Goal: Register for event/course

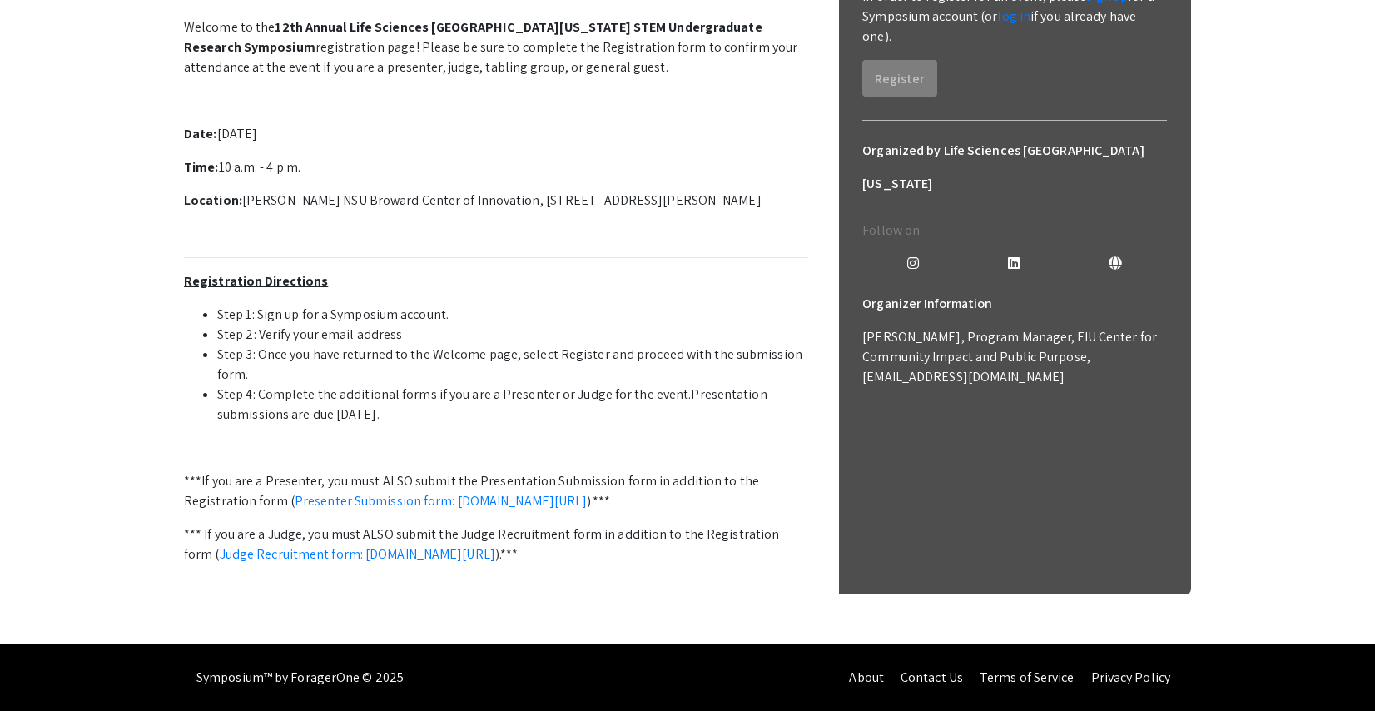
scroll to position [489, 0]
drag, startPoint x: 285, startPoint y: 369, endPoint x: 642, endPoint y: 369, distance: 357.8
click at [642, 384] on li "Step 4: Complete the additional forms if you are a Presenter or Judge for the e…" at bounding box center [512, 404] width 591 height 40
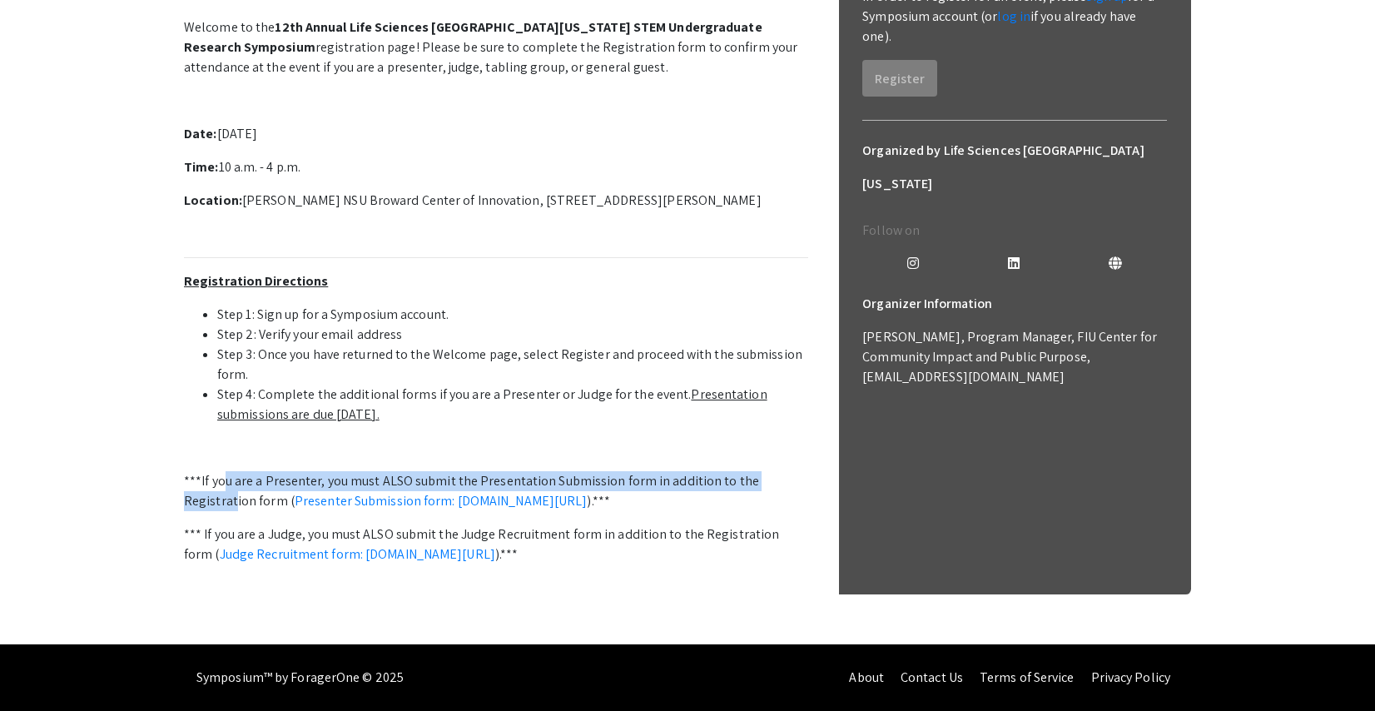
drag, startPoint x: 223, startPoint y: 460, endPoint x: 234, endPoint y: 477, distance: 19.8
click at [234, 477] on p "***If you are a Presenter, you must ALSO submit the Presentation Submission for…" at bounding box center [496, 491] width 624 height 40
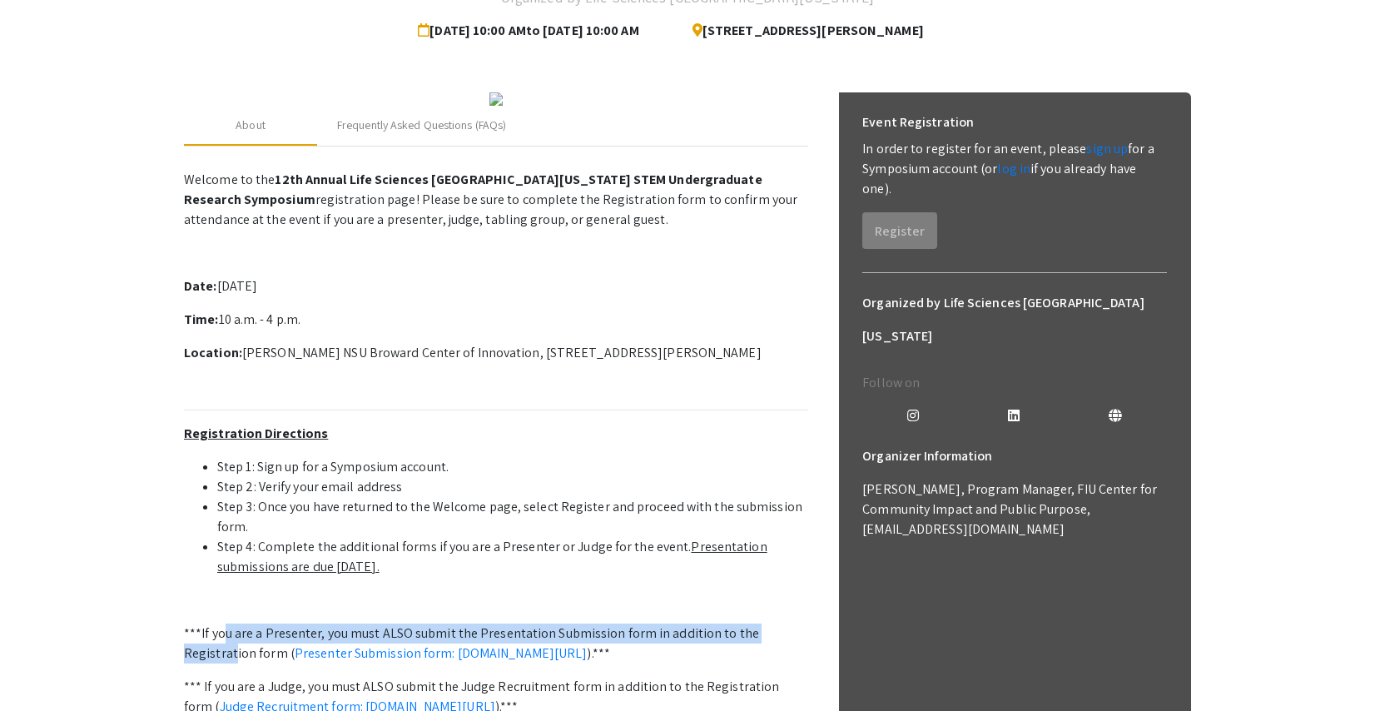
scroll to position [150, 0]
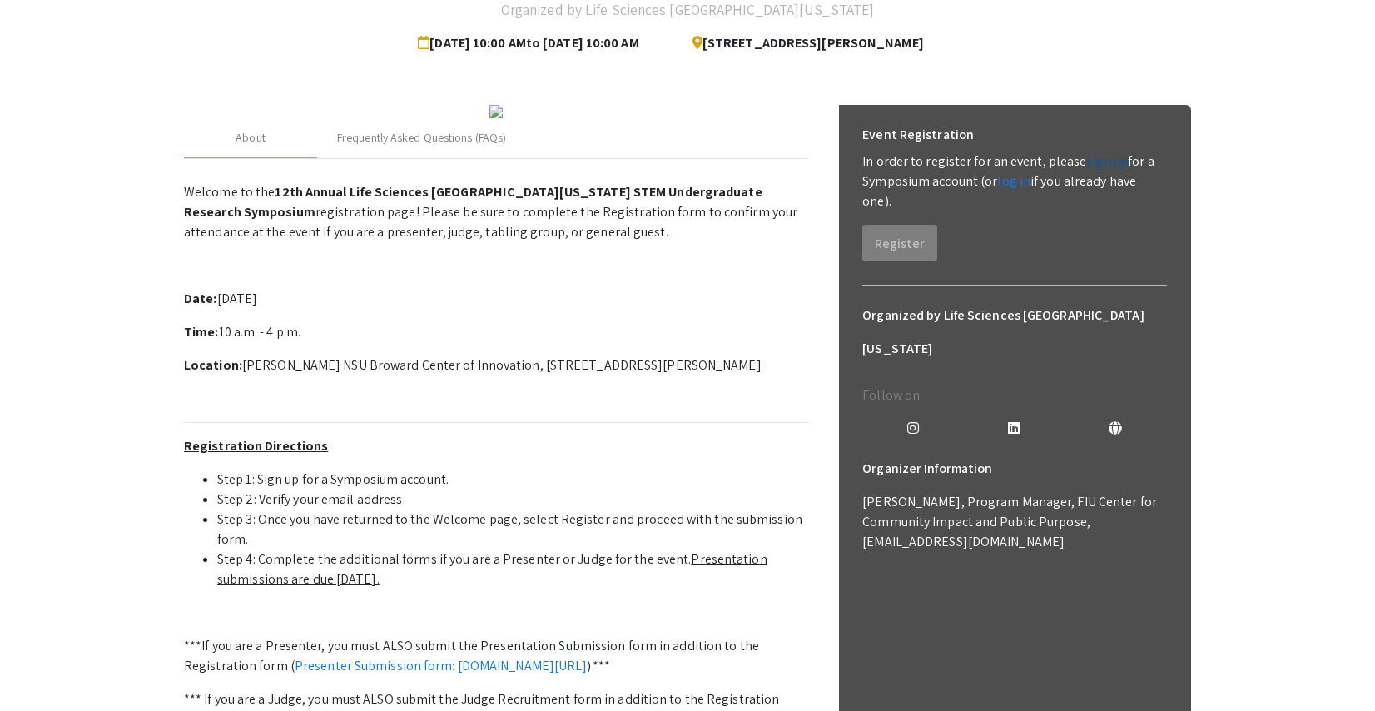
click at [1098, 161] on link "sign up" at bounding box center [1107, 160] width 42 height 17
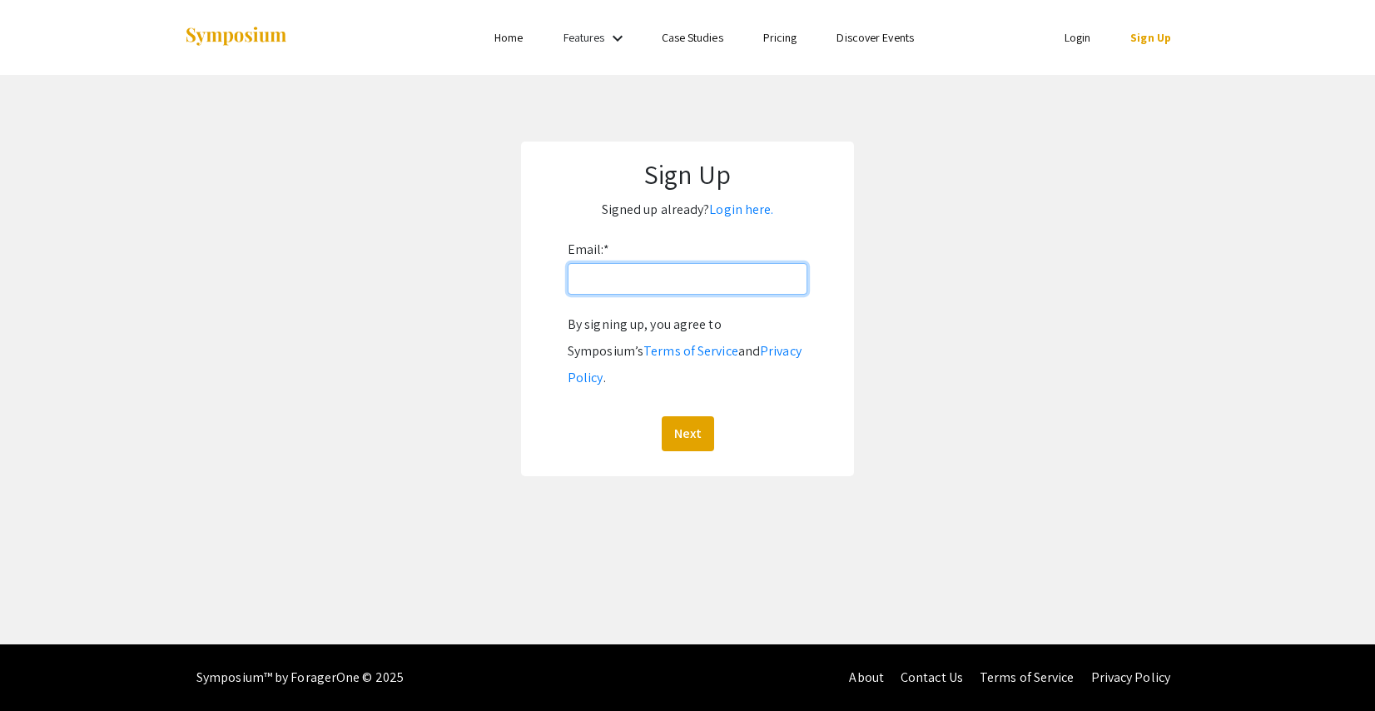
click at [642, 271] on input "Email: *" at bounding box center [688, 279] width 240 height 32
click at [732, 206] on link "Login here." at bounding box center [741, 209] width 64 height 17
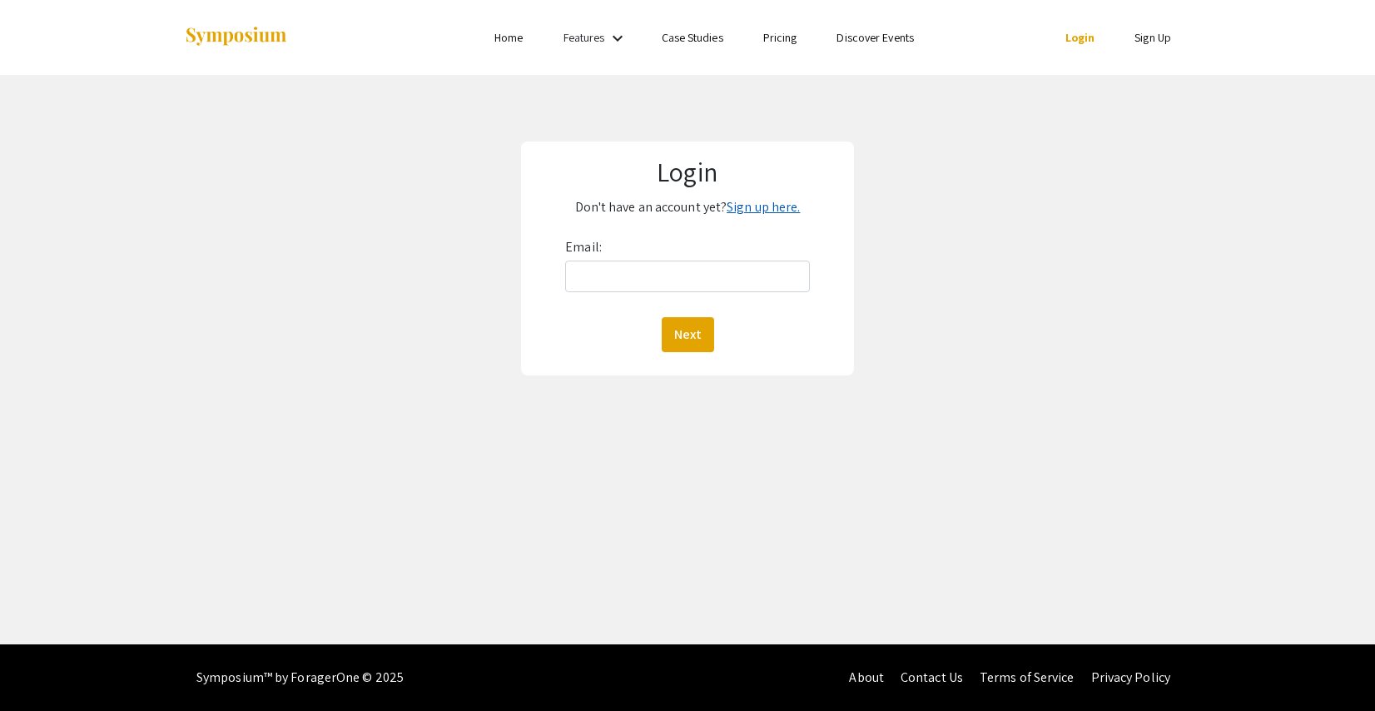
click at [762, 210] on link "Sign up here." at bounding box center [762, 206] width 73 height 17
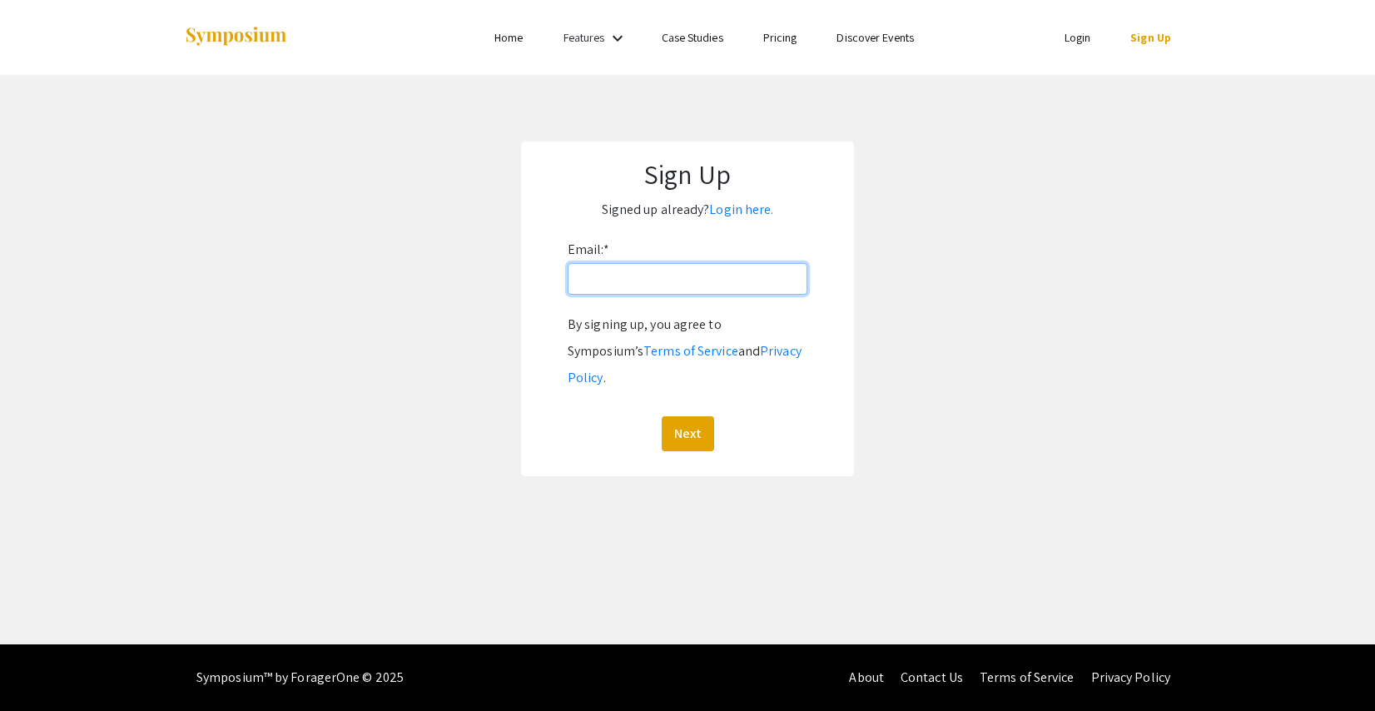
click at [661, 276] on input "Email: *" at bounding box center [688, 279] width 240 height 32
type input "[EMAIL_ADDRESS][DOMAIN_NAME]"
click at [671, 416] on button "Next" at bounding box center [688, 433] width 52 height 35
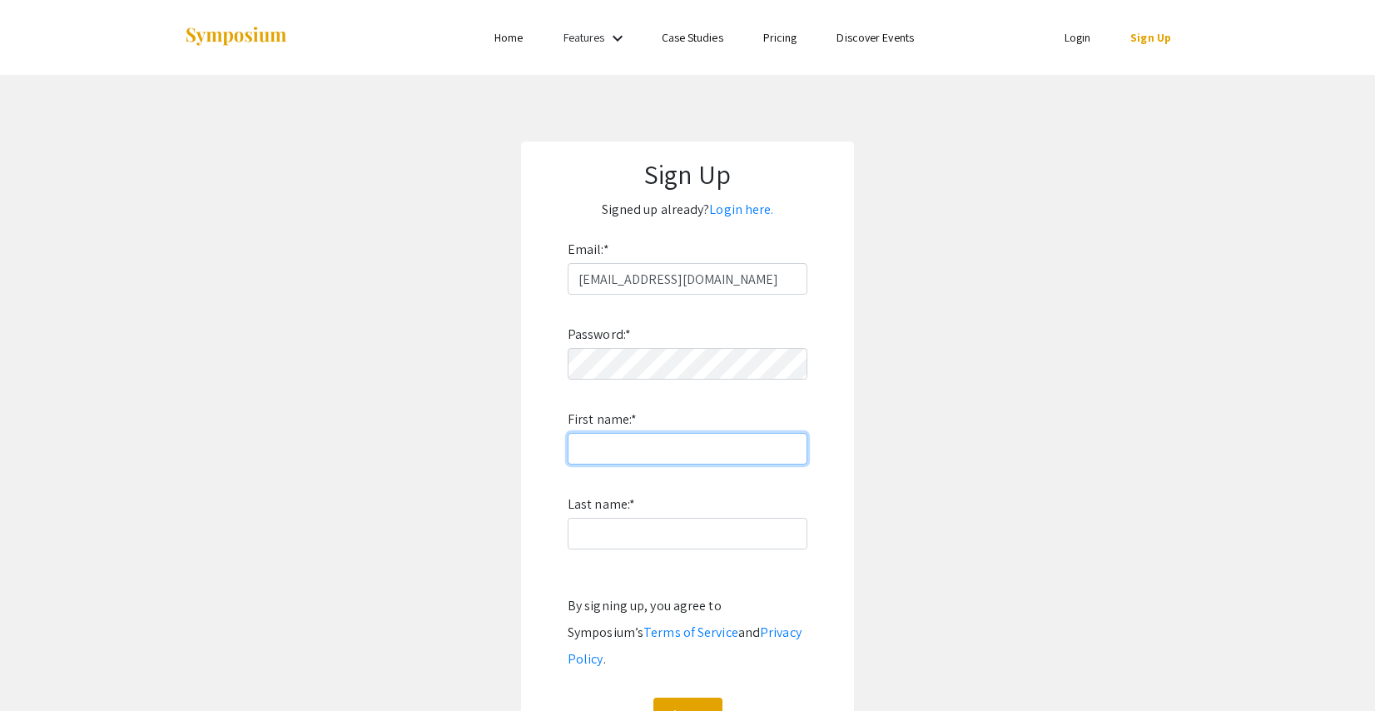
click at [669, 442] on input "First name: *" at bounding box center [688, 449] width 240 height 32
type input "[PERSON_NAME]"
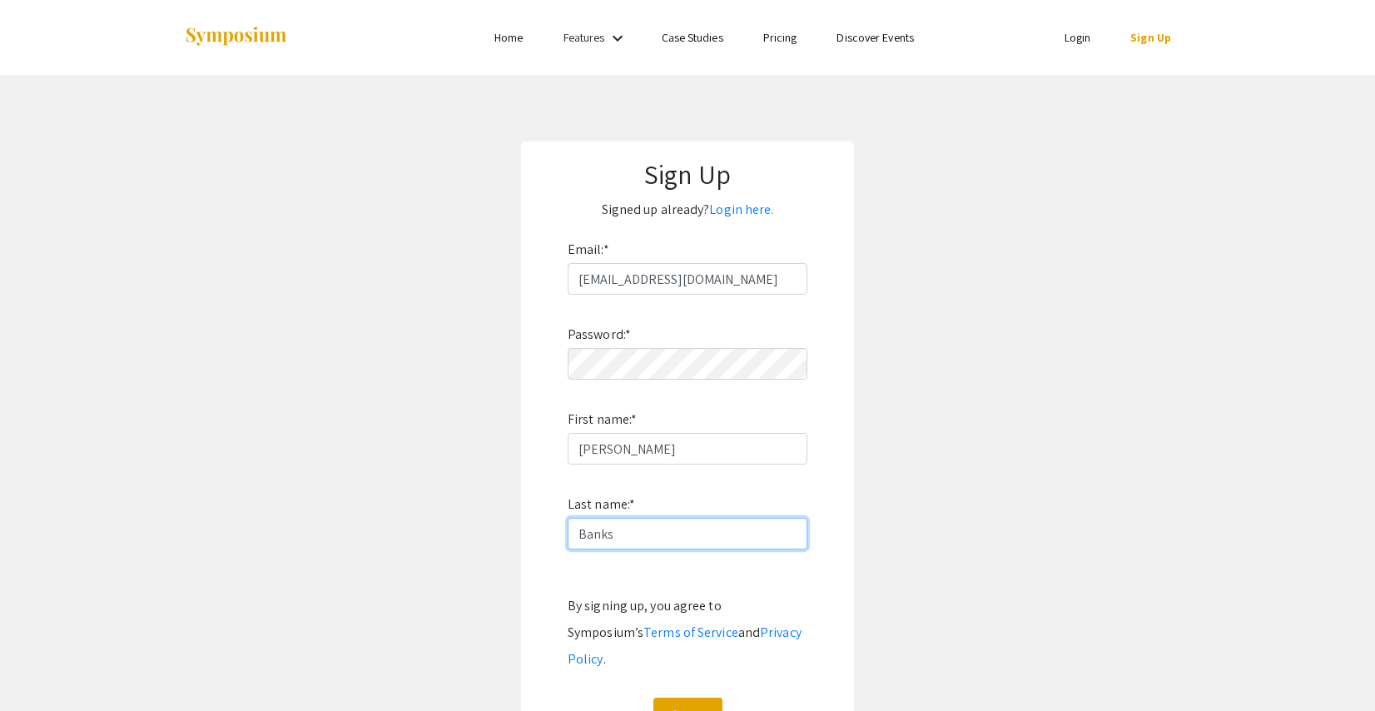
type input "Banks"
click at [830, 411] on form "Email: * [EMAIL_ADDRESS][DOMAIN_NAME] Password: * First name: * [PERSON_NAME] n…" at bounding box center [688, 484] width 300 height 496
click at [694, 697] on button "Sign Up" at bounding box center [687, 714] width 69 height 35
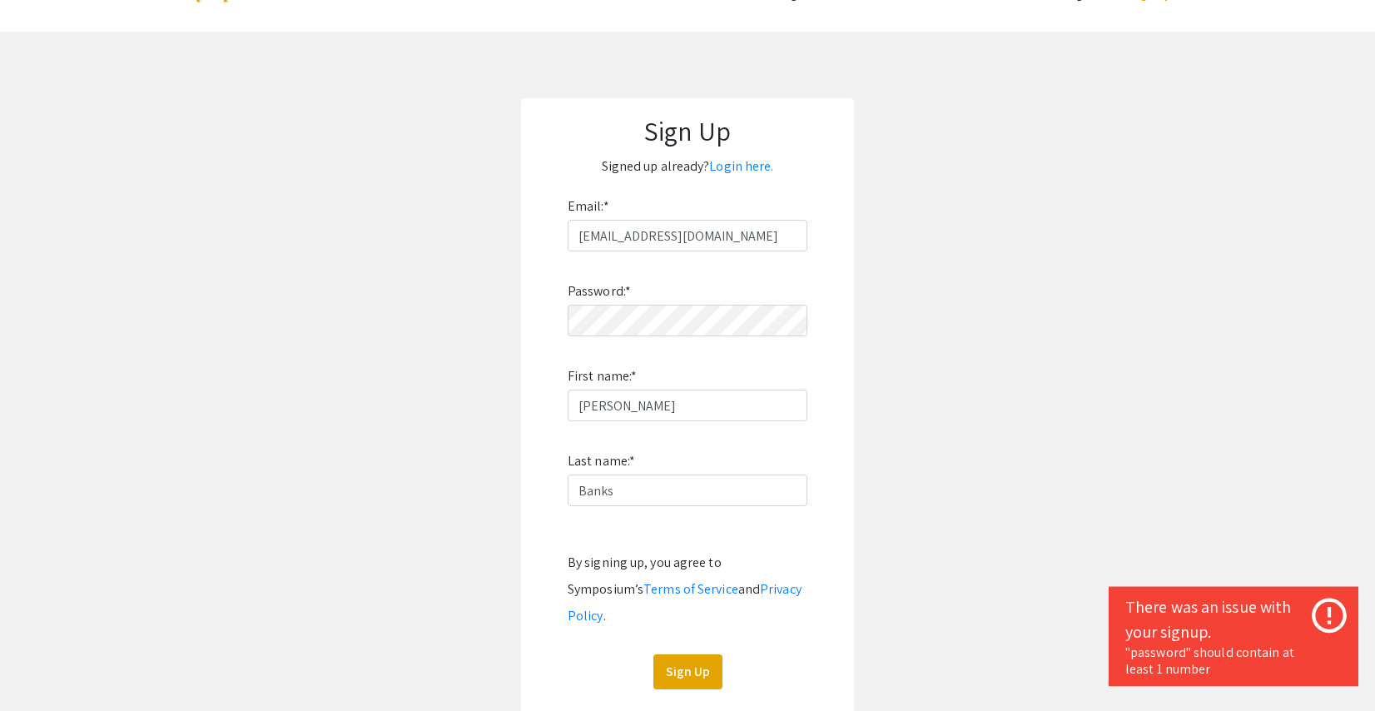
scroll to position [85, 0]
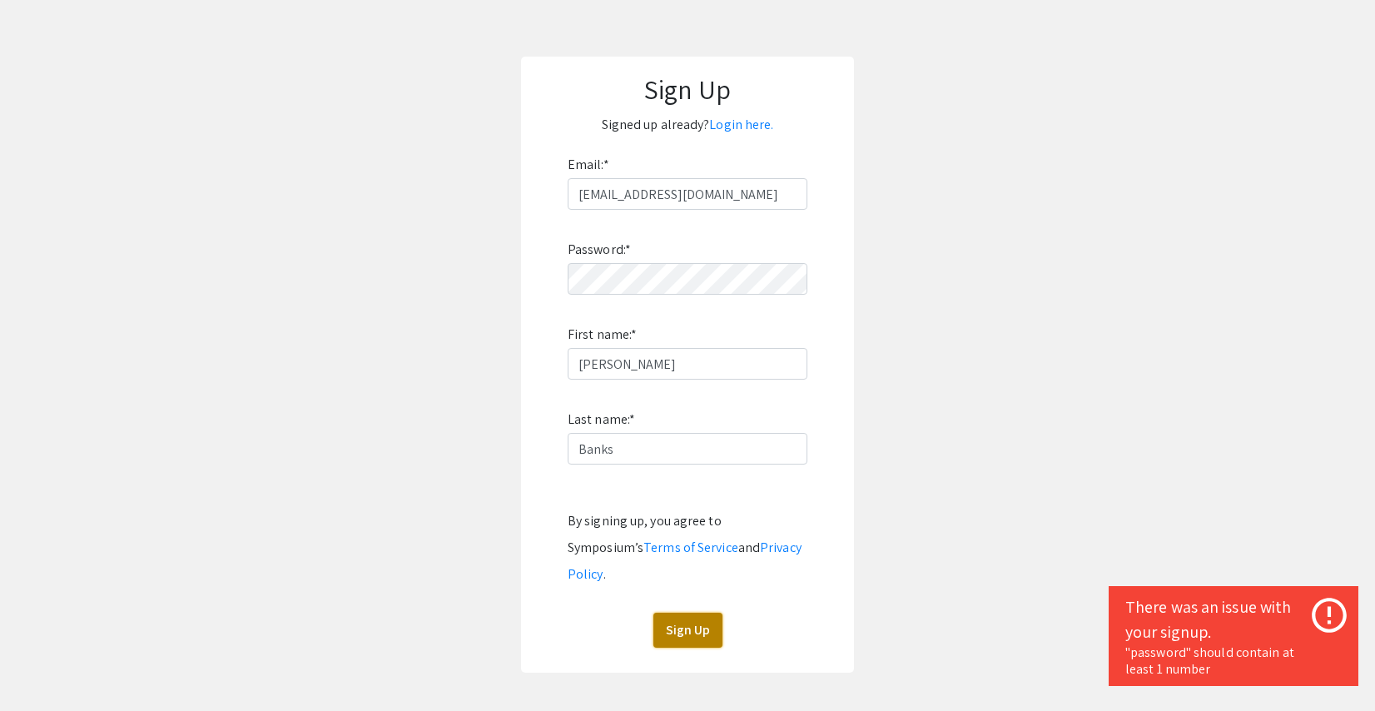
click at [692, 612] on button "Sign Up" at bounding box center [687, 629] width 69 height 35
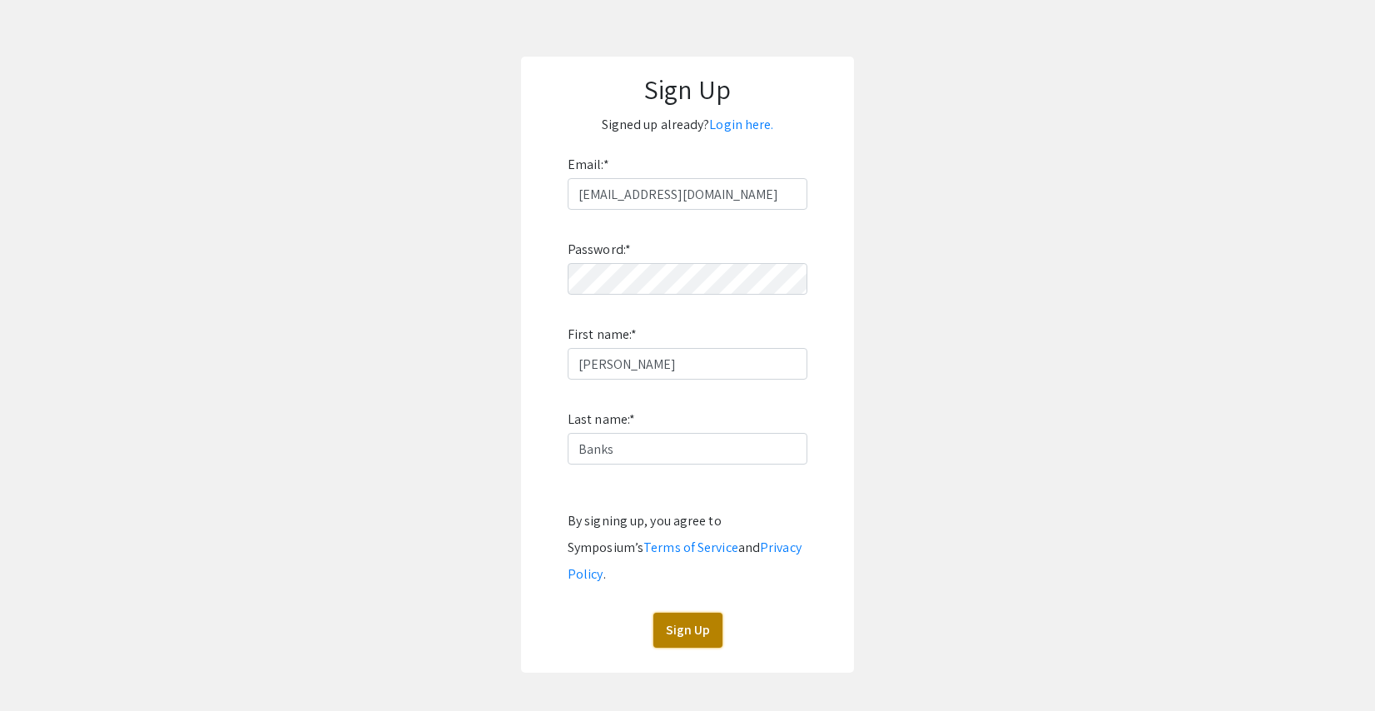
click at [678, 612] on button "Sign Up" at bounding box center [687, 629] width 69 height 35
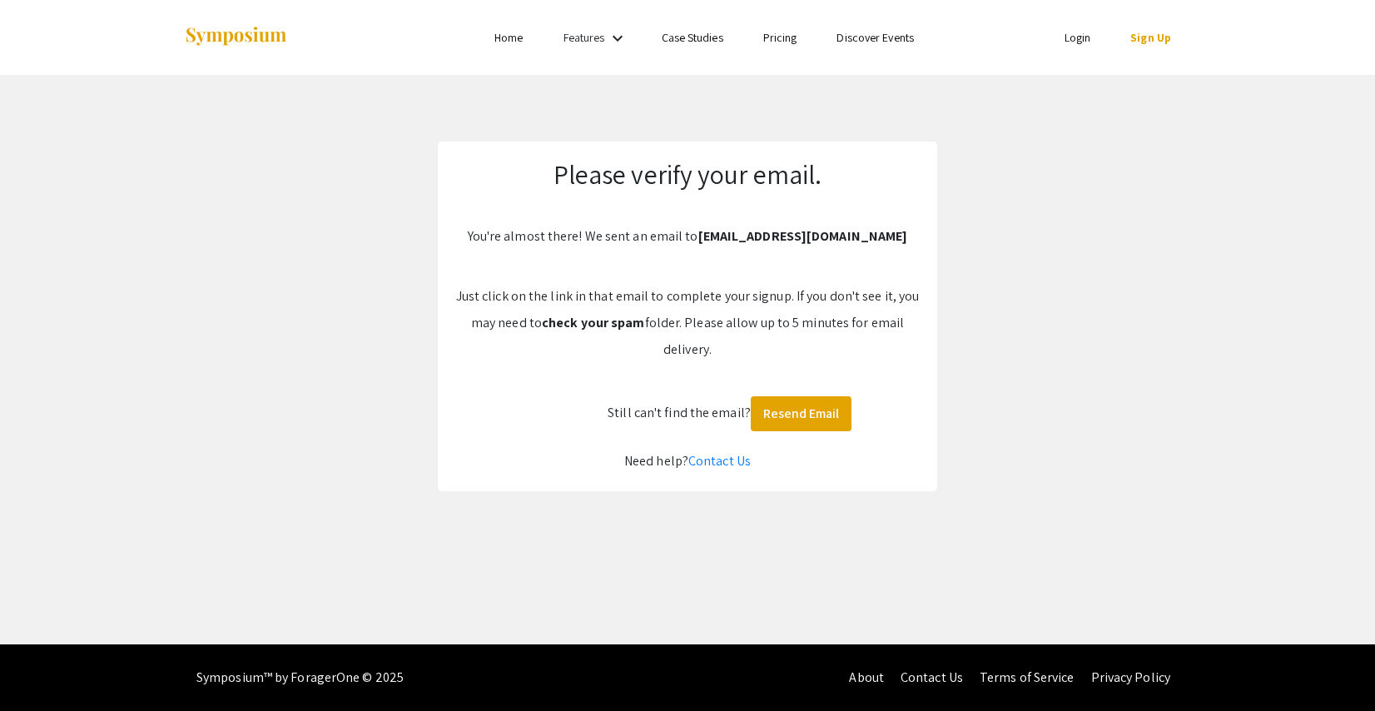
scroll to position [0, 0]
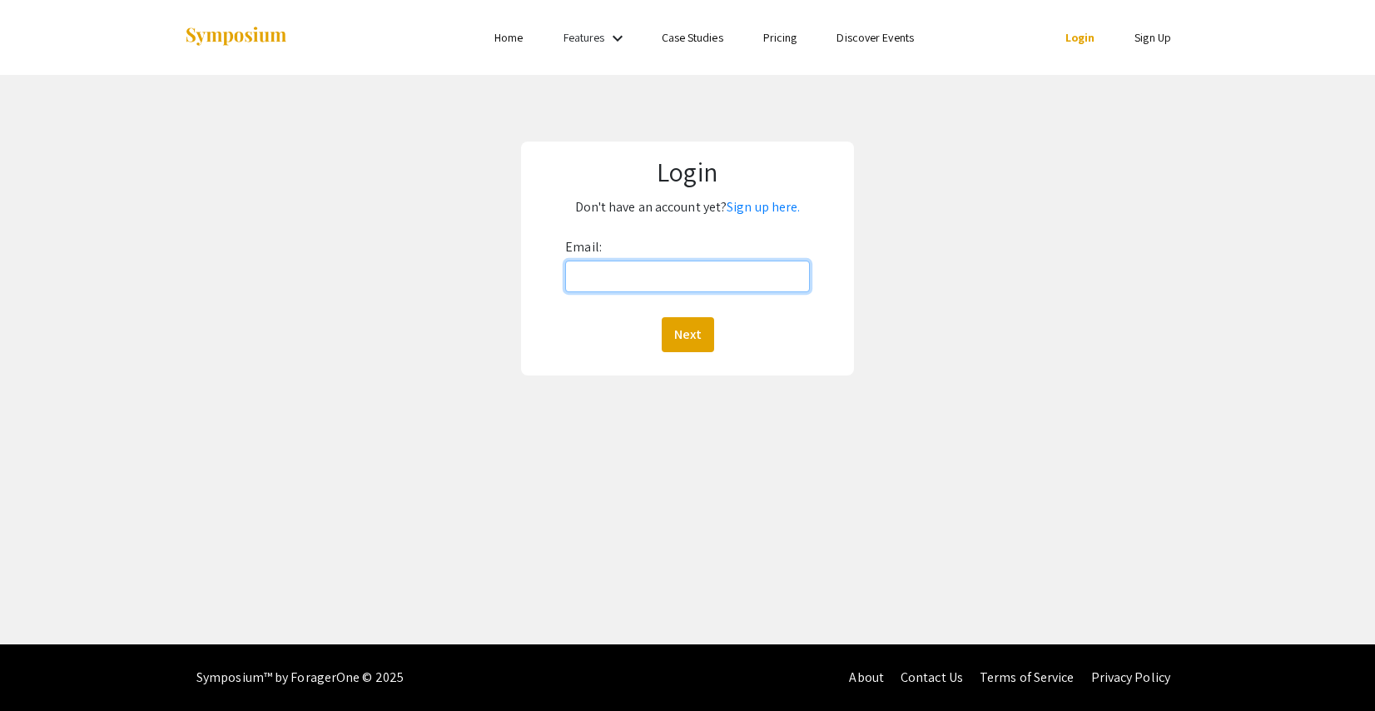
click at [662, 290] on input "Email:" at bounding box center [687, 276] width 245 height 32
type input "[EMAIL_ADDRESS][DOMAIN_NAME]"
click at [680, 326] on button "Next" at bounding box center [688, 334] width 52 height 35
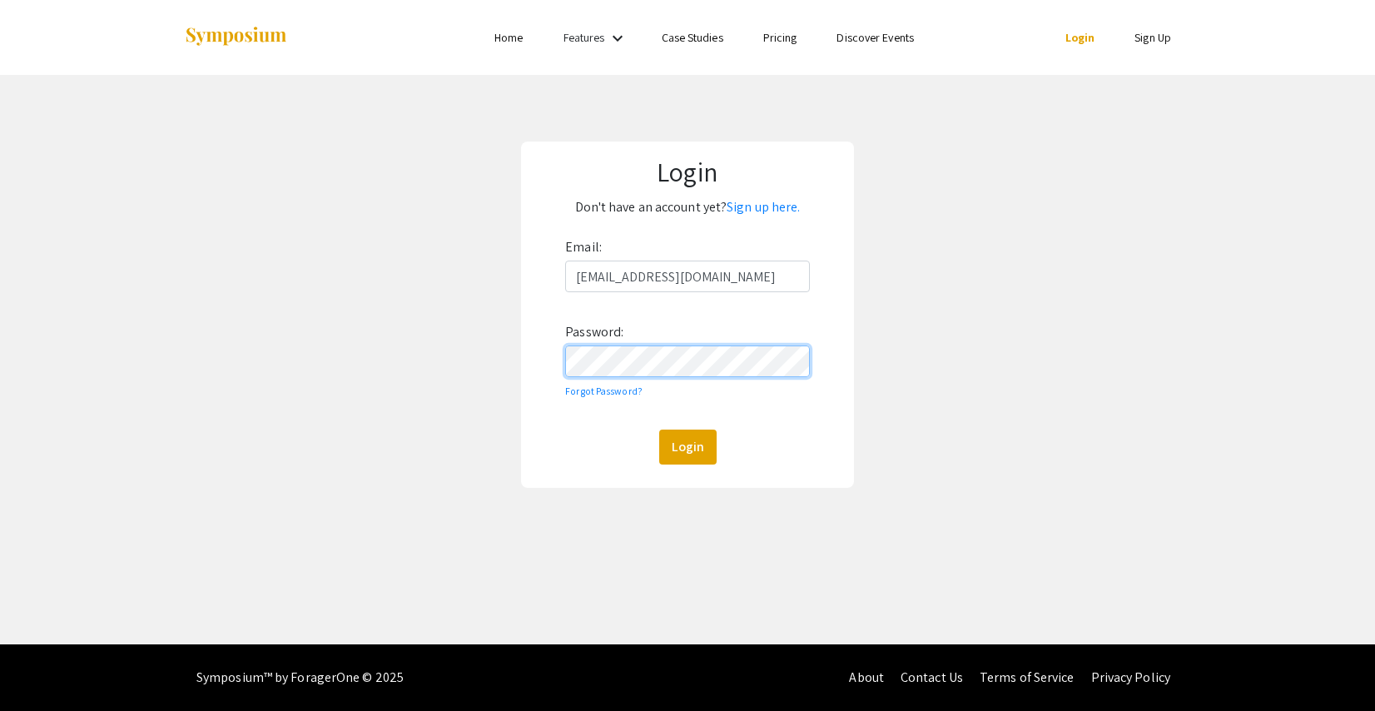
click at [659, 429] on button "Login" at bounding box center [687, 446] width 57 height 35
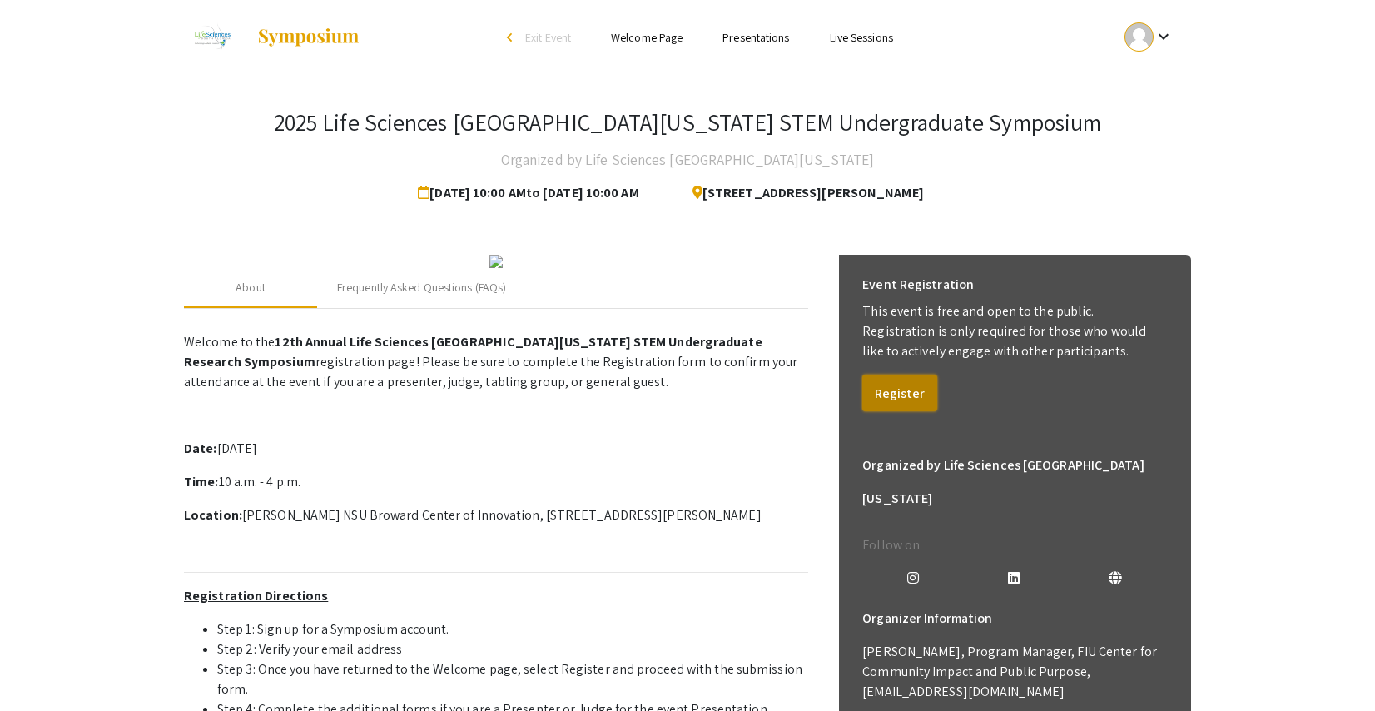
click at [910, 390] on button "Register" at bounding box center [899, 392] width 75 height 37
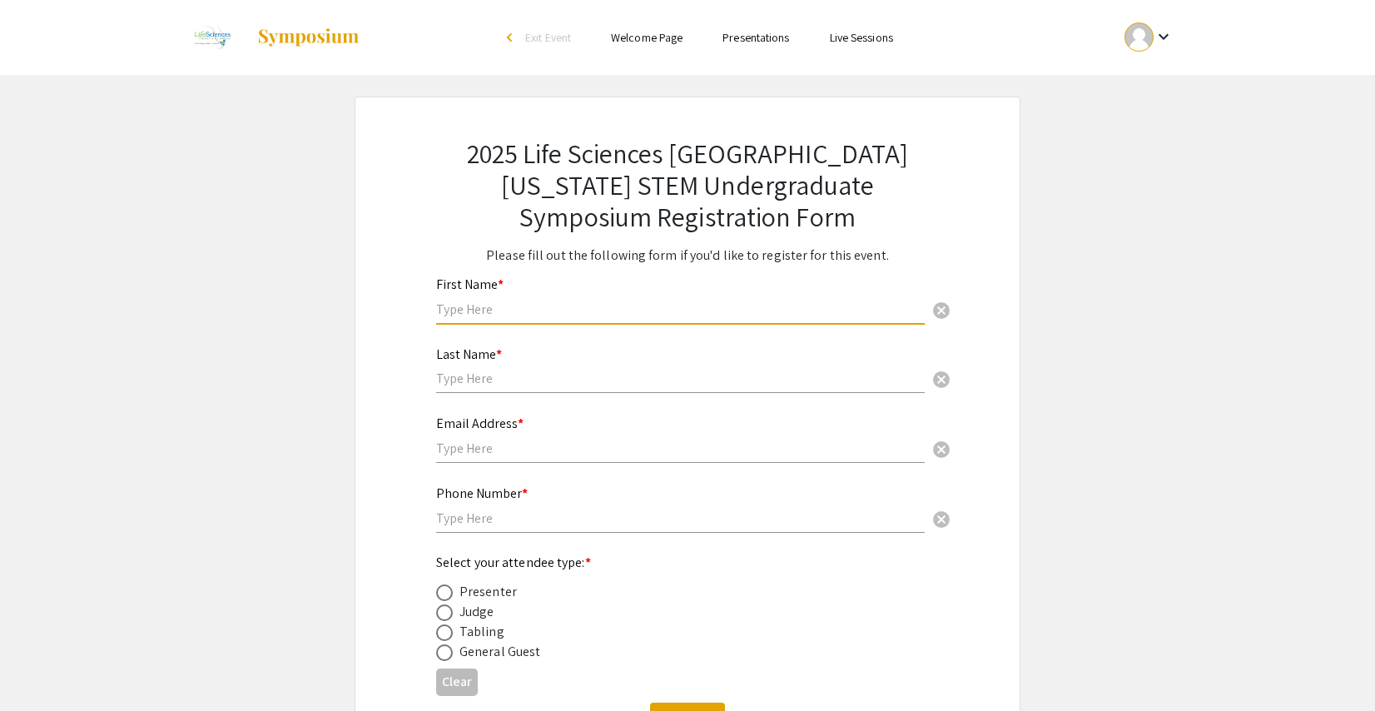
click at [477, 314] on input "text" at bounding box center [680, 308] width 488 height 17
type input "[PERSON_NAME]"
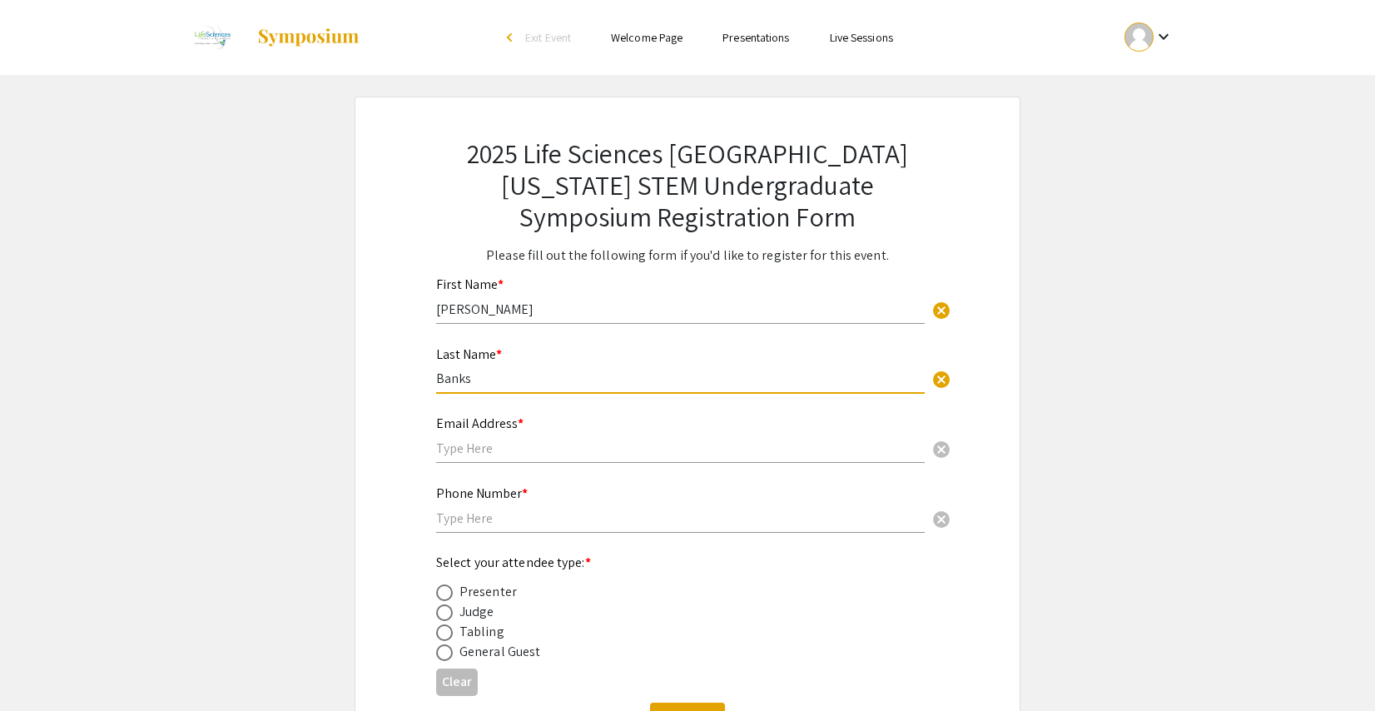
type input "Banks"
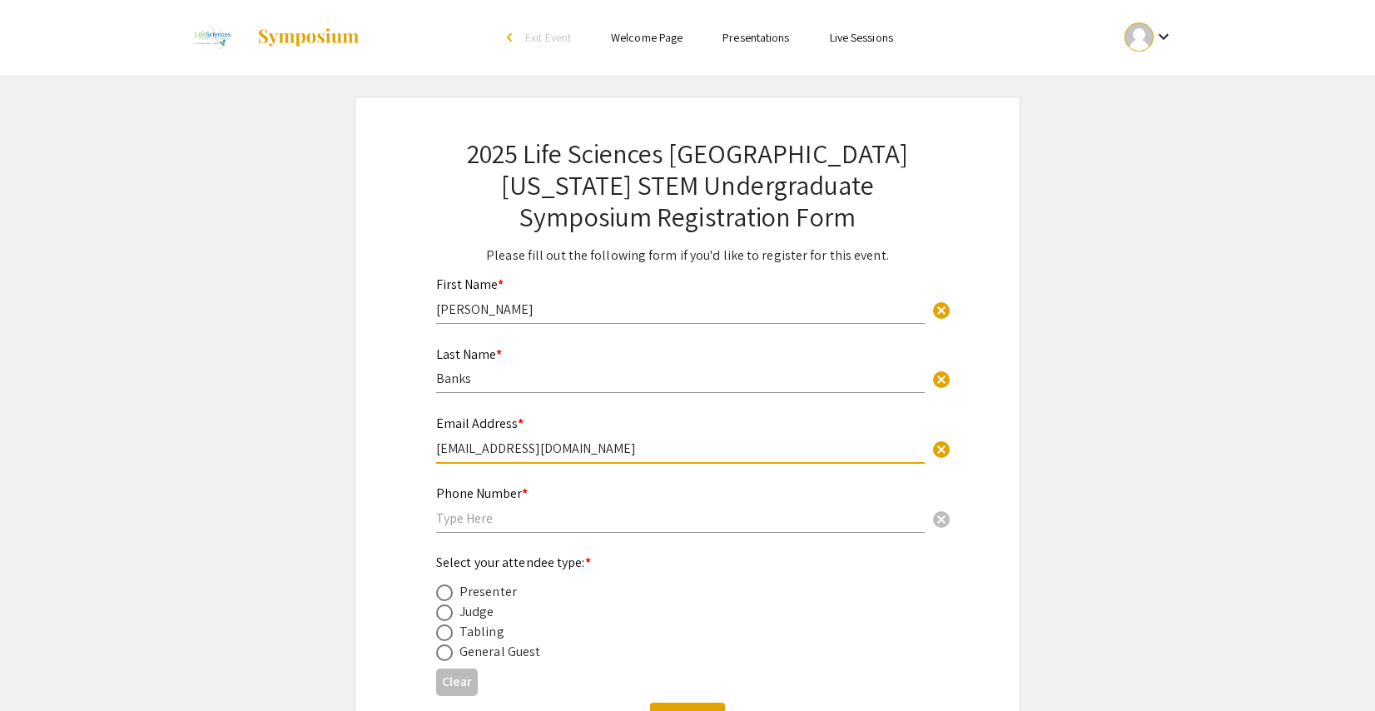
type input "[EMAIL_ADDRESS][DOMAIN_NAME]"
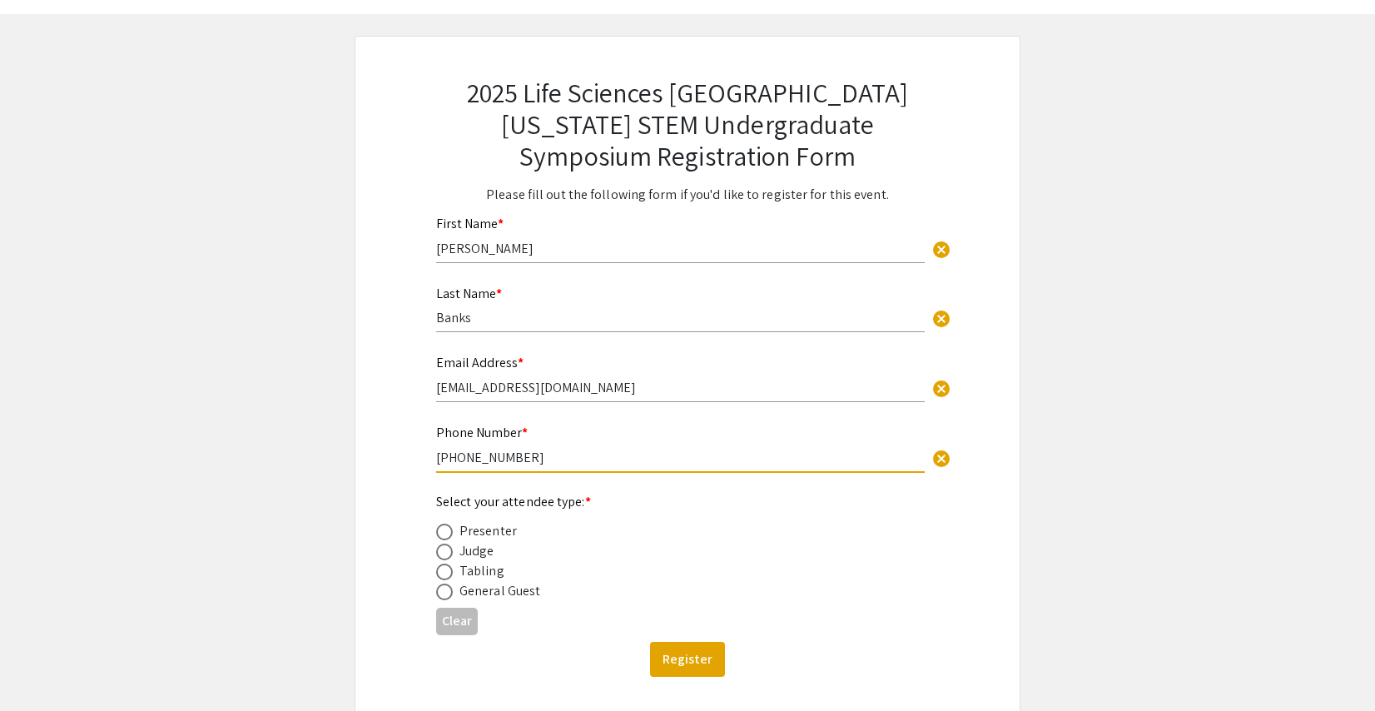
scroll to position [156, 0]
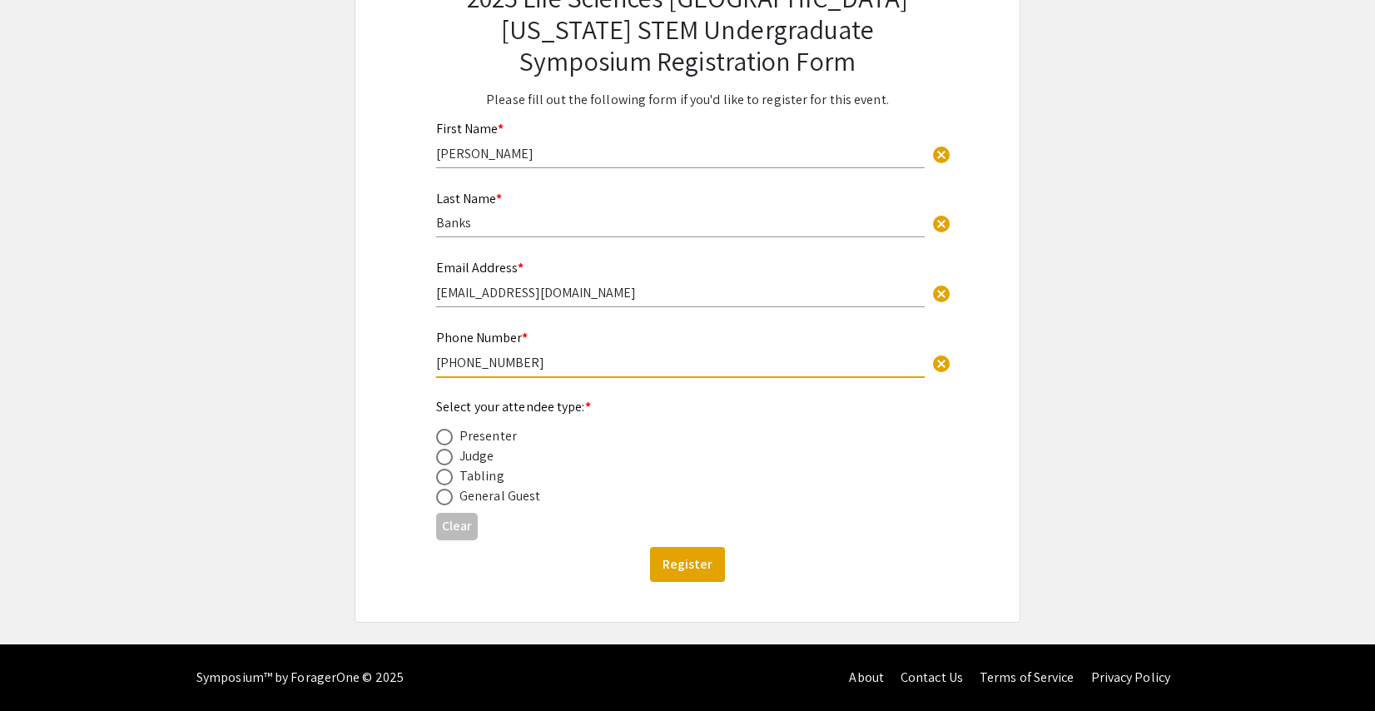
type input "954-262-7965"
click at [443, 498] on span at bounding box center [444, 496] width 17 height 17
click at [443, 498] on input "radio" at bounding box center [444, 496] width 17 height 17
radio input "true"
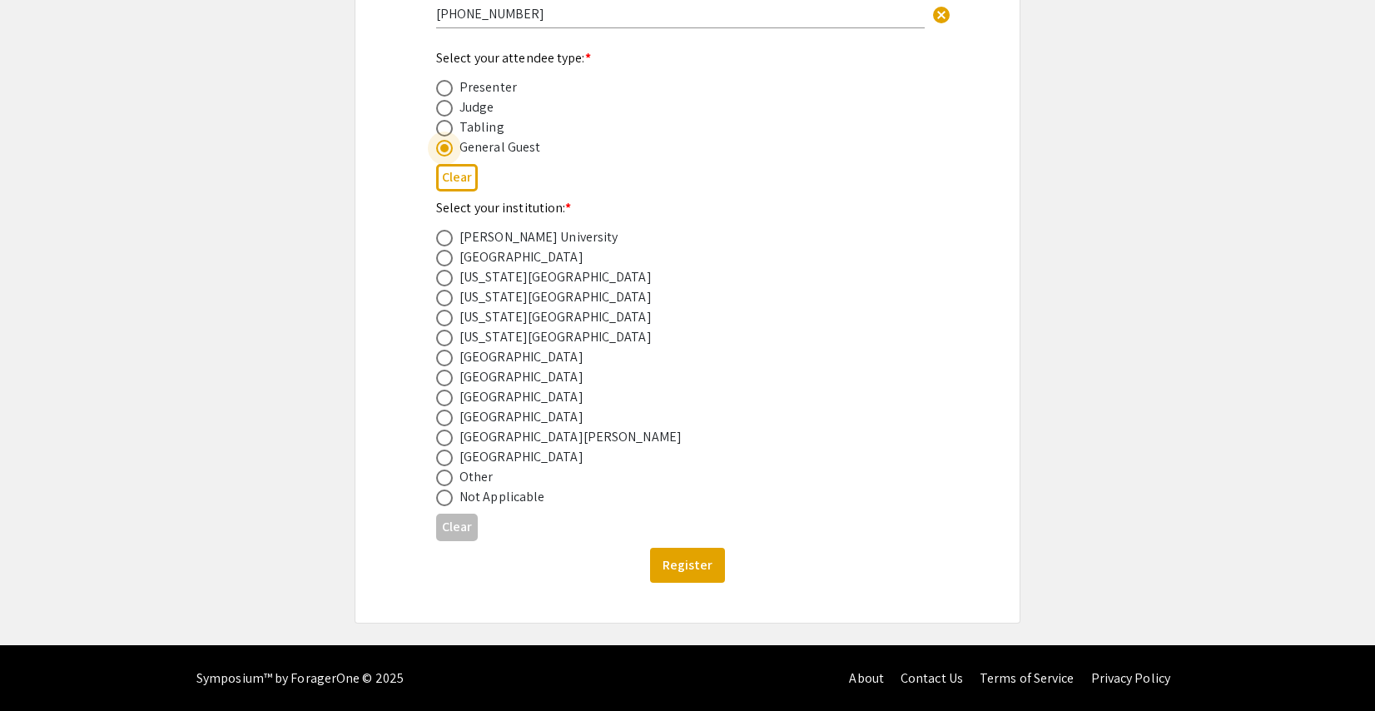
scroll to position [505, 0]
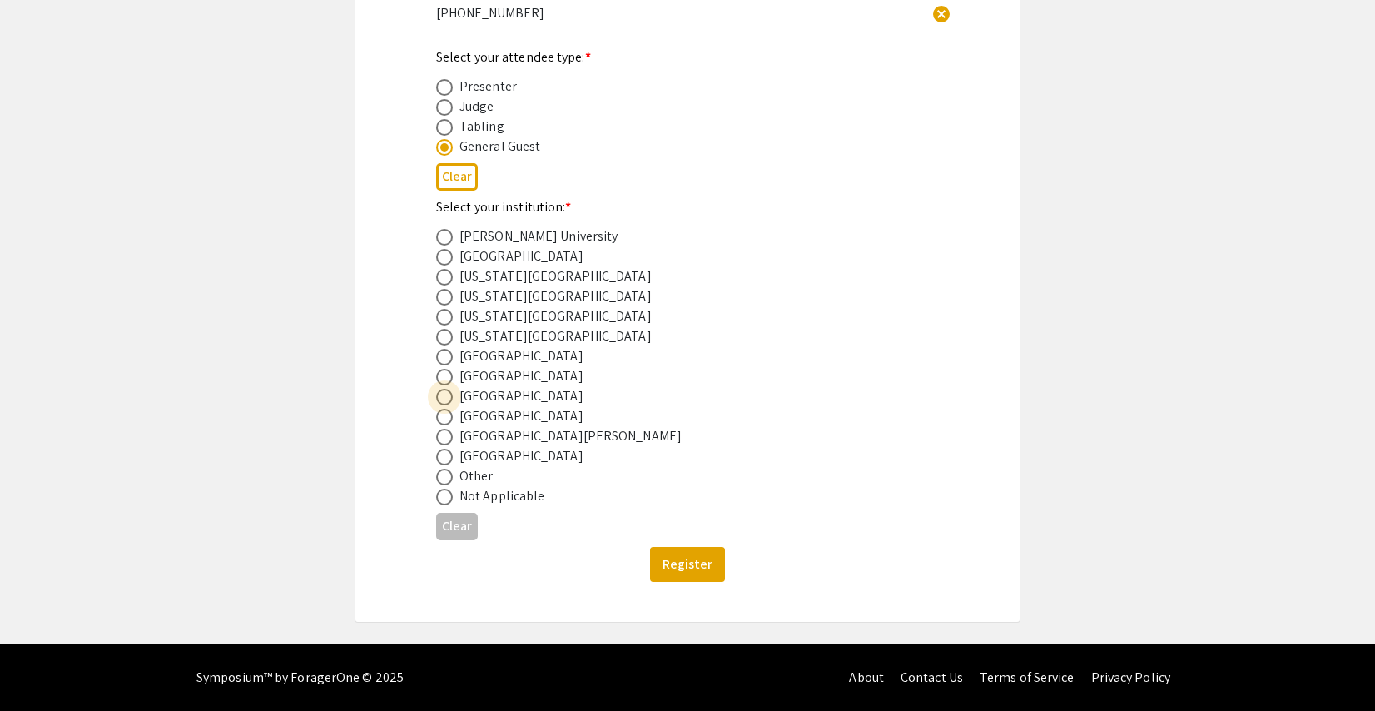
click at [448, 395] on span at bounding box center [444, 397] width 17 height 17
click at [448, 395] on input "radio" at bounding box center [444, 397] width 17 height 17
radio input "true"
click at [685, 567] on button "Register" at bounding box center [687, 564] width 75 height 35
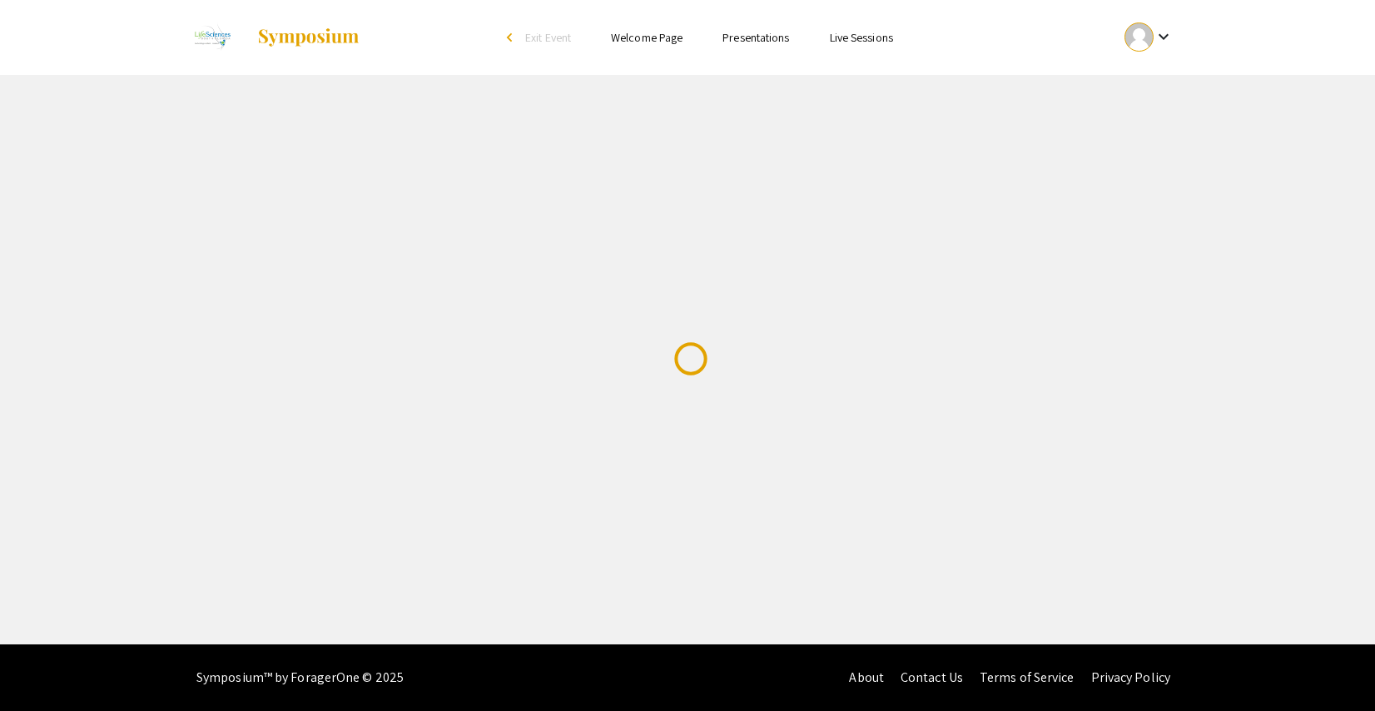
scroll to position [0, 0]
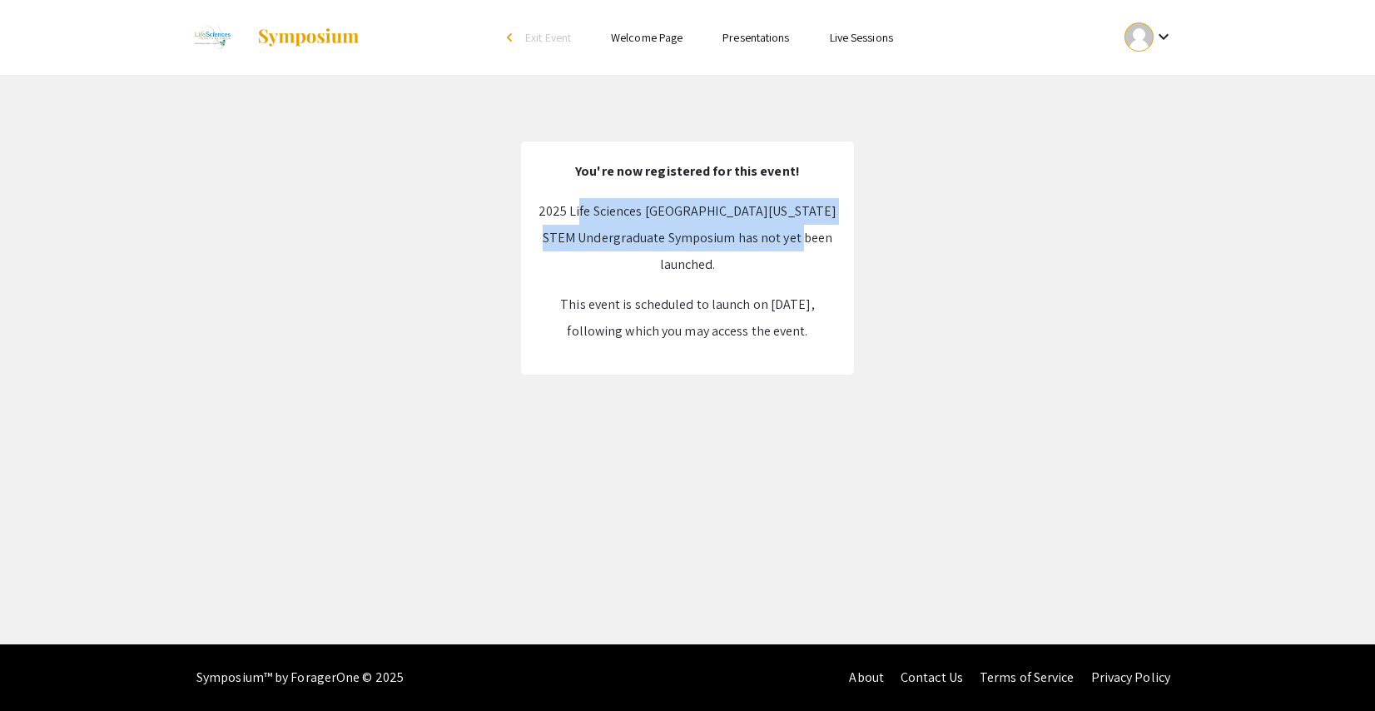
drag, startPoint x: 622, startPoint y: 210, endPoint x: 757, endPoint y: 263, distance: 145.7
click at [757, 263] on p "2025 Life Sciences South Florida STEM Undergraduate Symposium has not yet been …" at bounding box center [688, 238] width 300 height 80
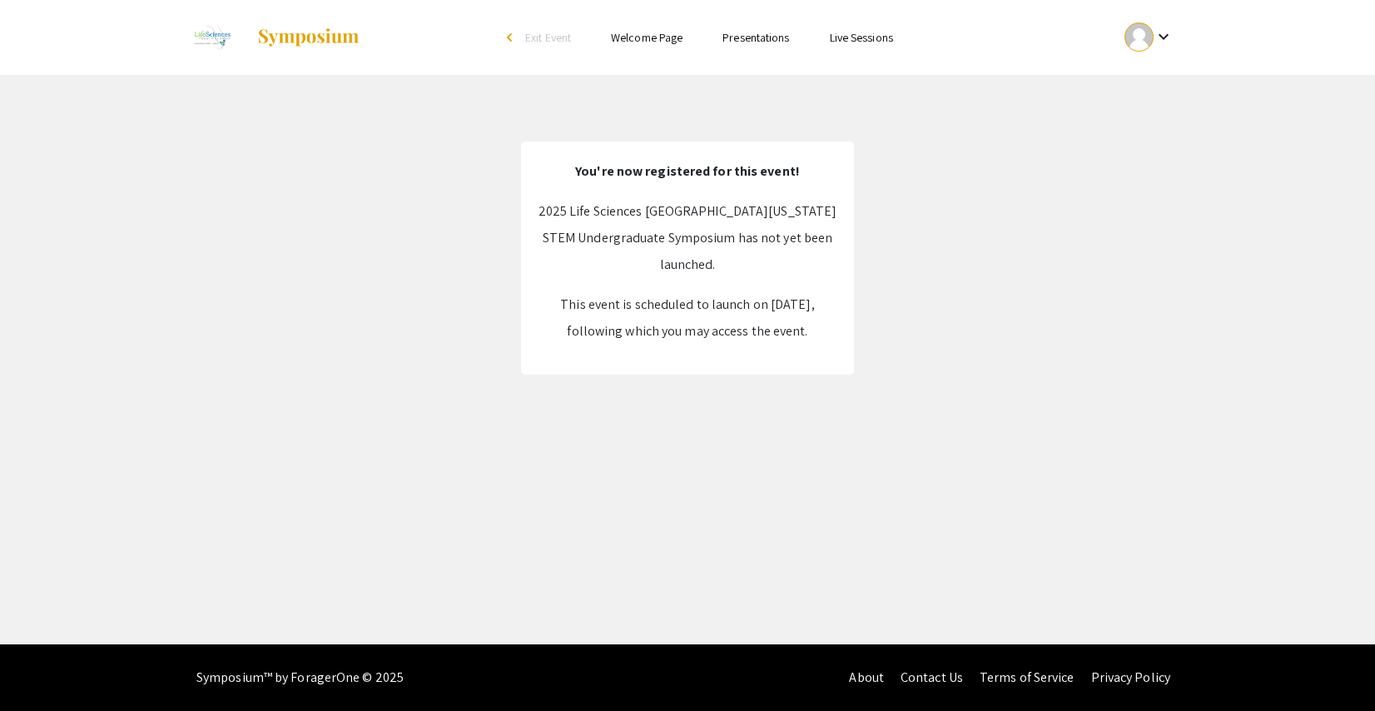
click at [771, 339] on p "This event is scheduled to launch on Oct 25, 2025, following which you may acce…" at bounding box center [688, 317] width 300 height 53
click at [746, 37] on link "Presentations" at bounding box center [755, 37] width 67 height 15
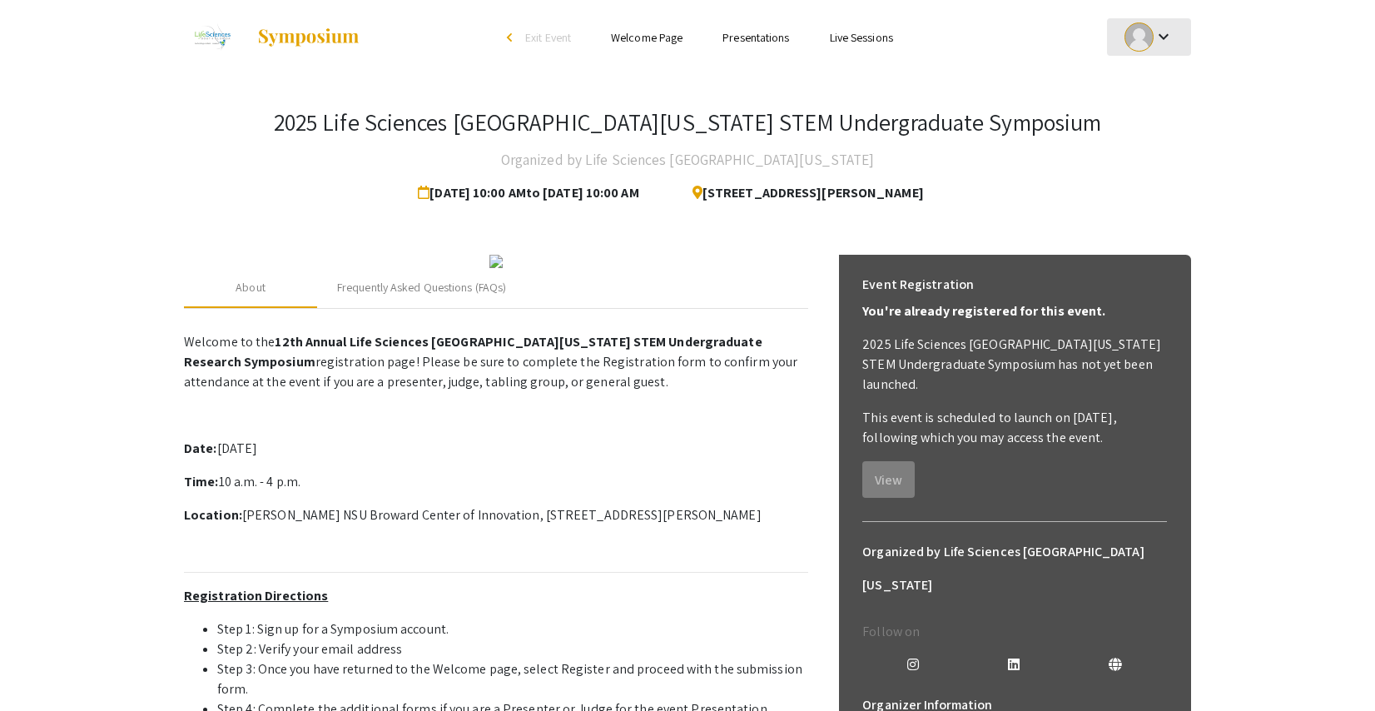
click at [1174, 28] on div "keyboard_arrow_down" at bounding box center [1148, 36] width 57 height 37
click at [1147, 81] on button "My Account" at bounding box center [1158, 82] width 102 height 40
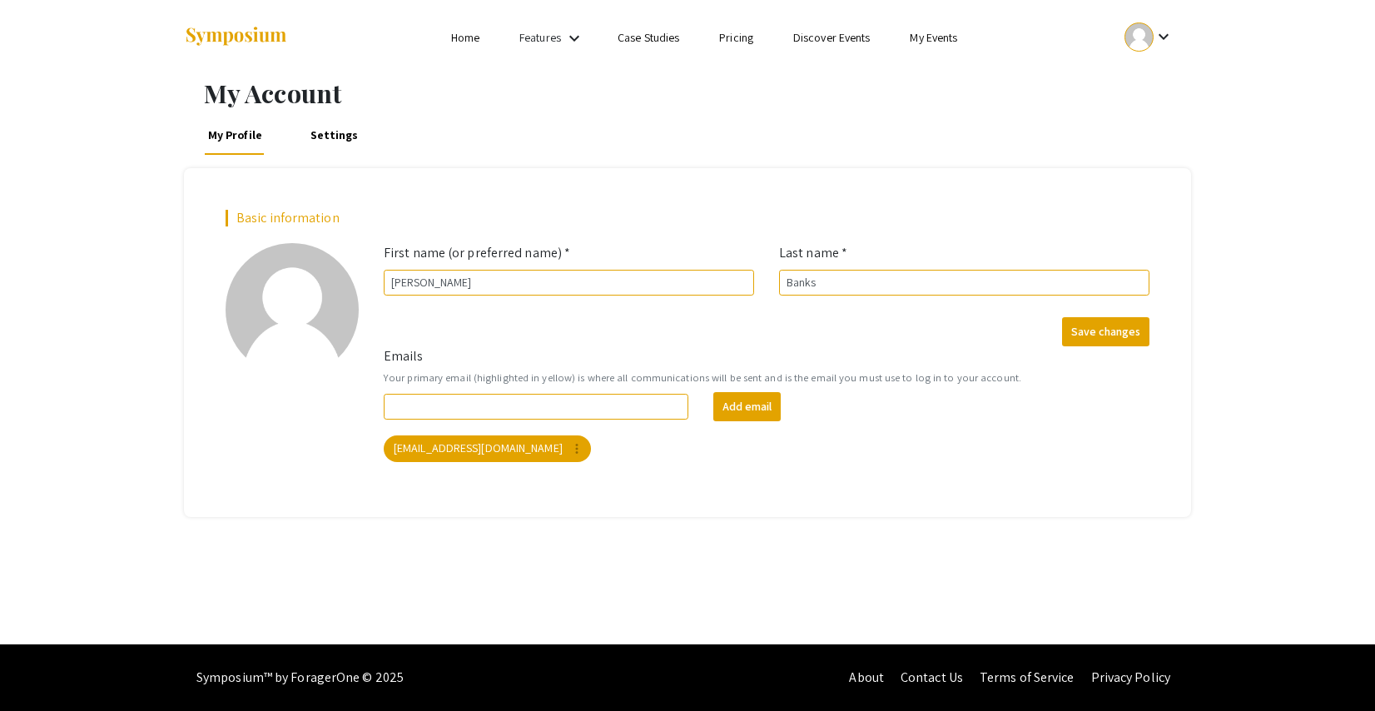
click at [459, 41] on link "Home" at bounding box center [465, 37] width 28 height 15
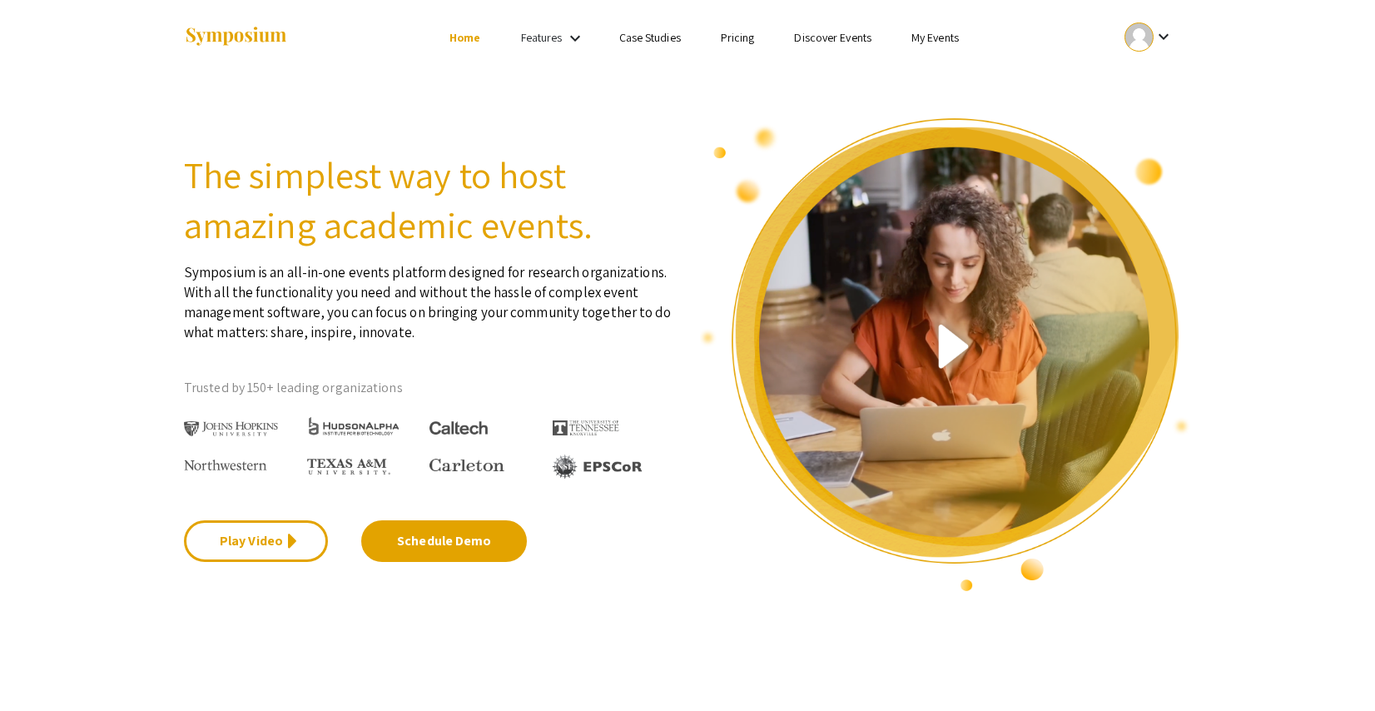
click at [566, 38] on mat-icon "keyboard_arrow_down" at bounding box center [575, 38] width 20 height 20
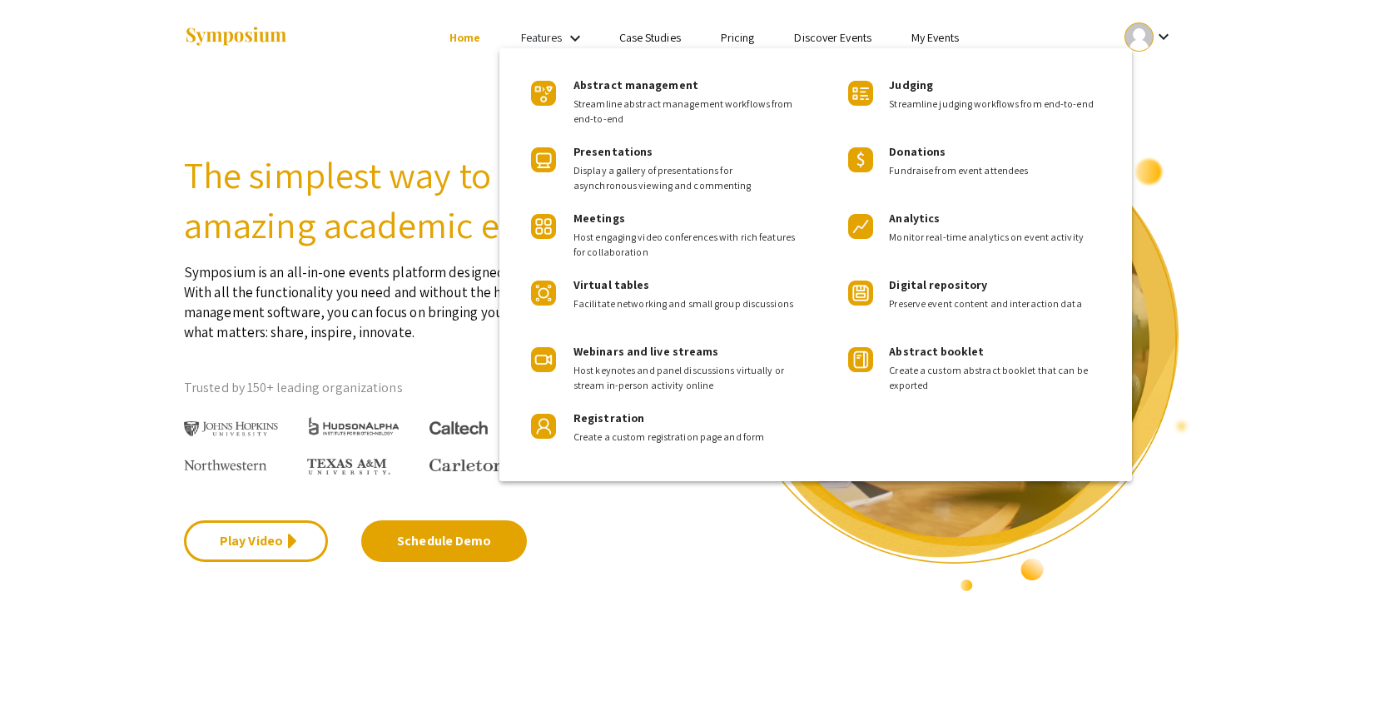
click at [647, 38] on div at bounding box center [687, 355] width 1375 height 711
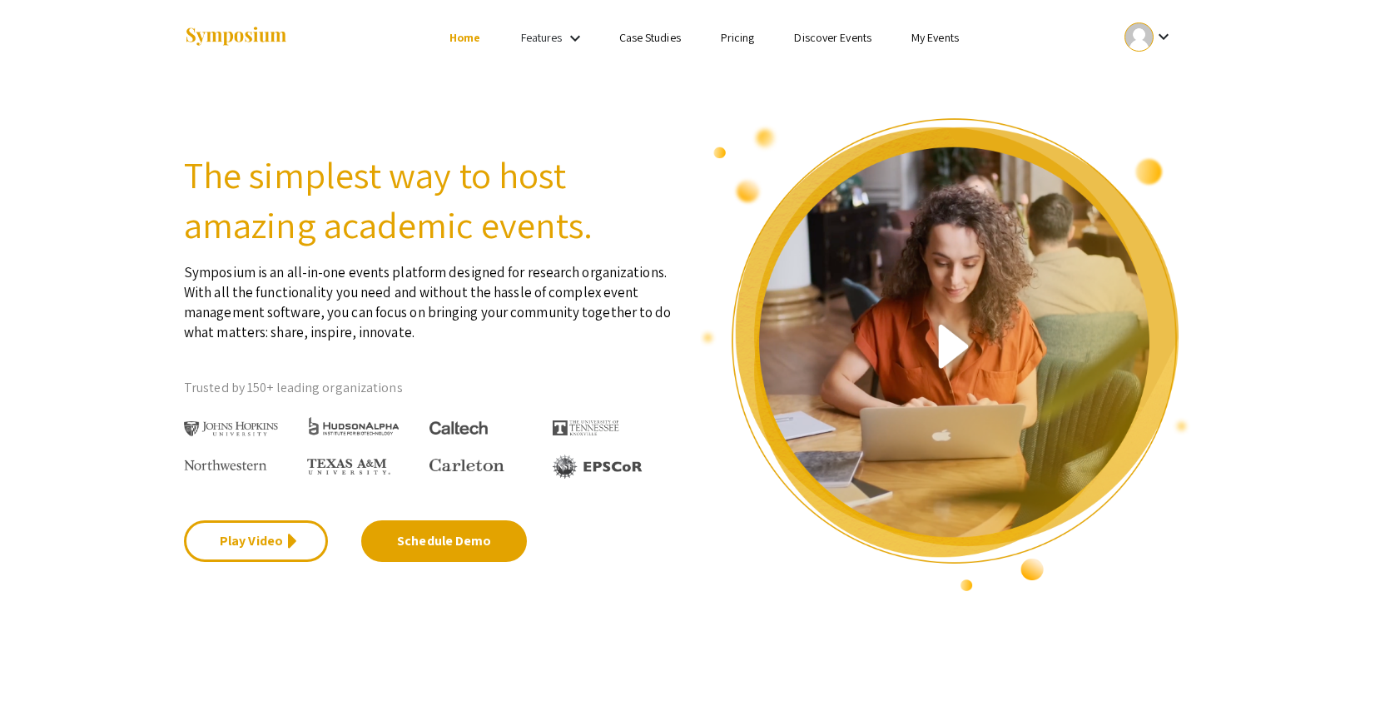
click at [551, 38] on link "Features" at bounding box center [542, 37] width 42 height 15
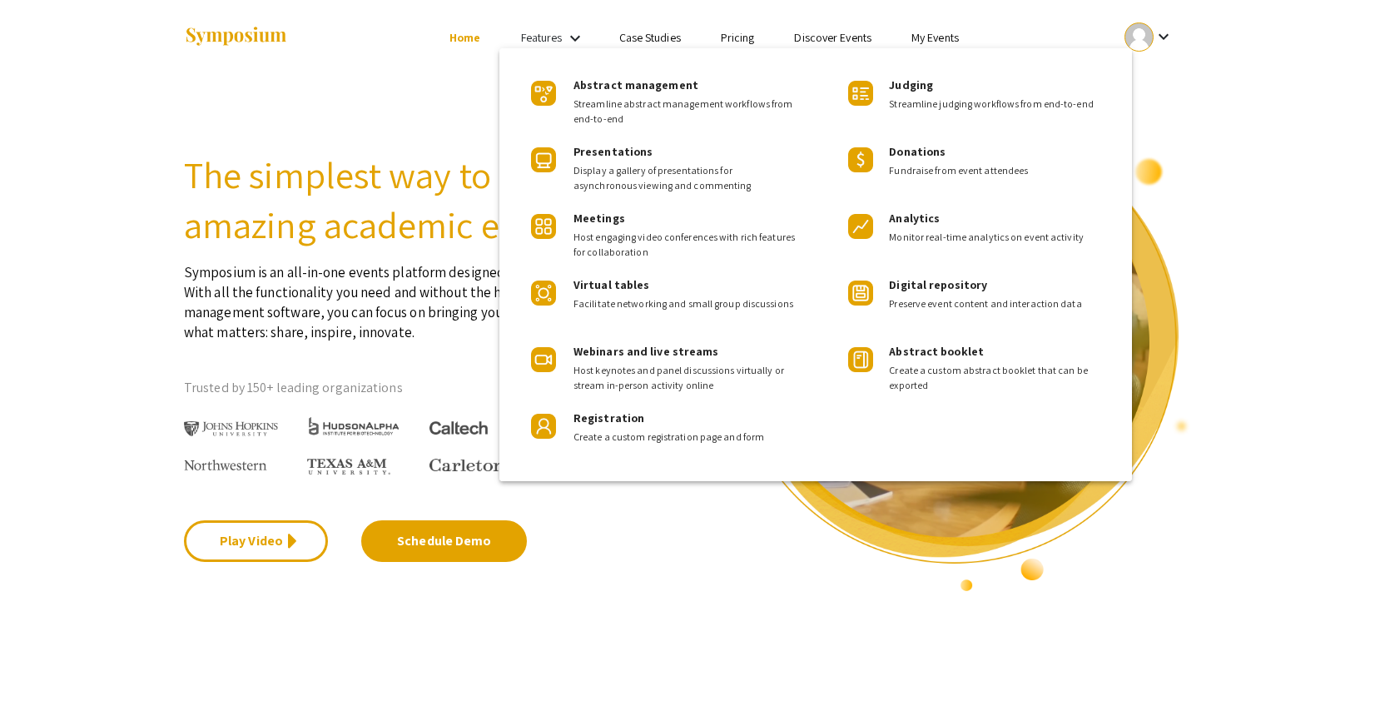
click at [754, 38] on div at bounding box center [687, 355] width 1375 height 711
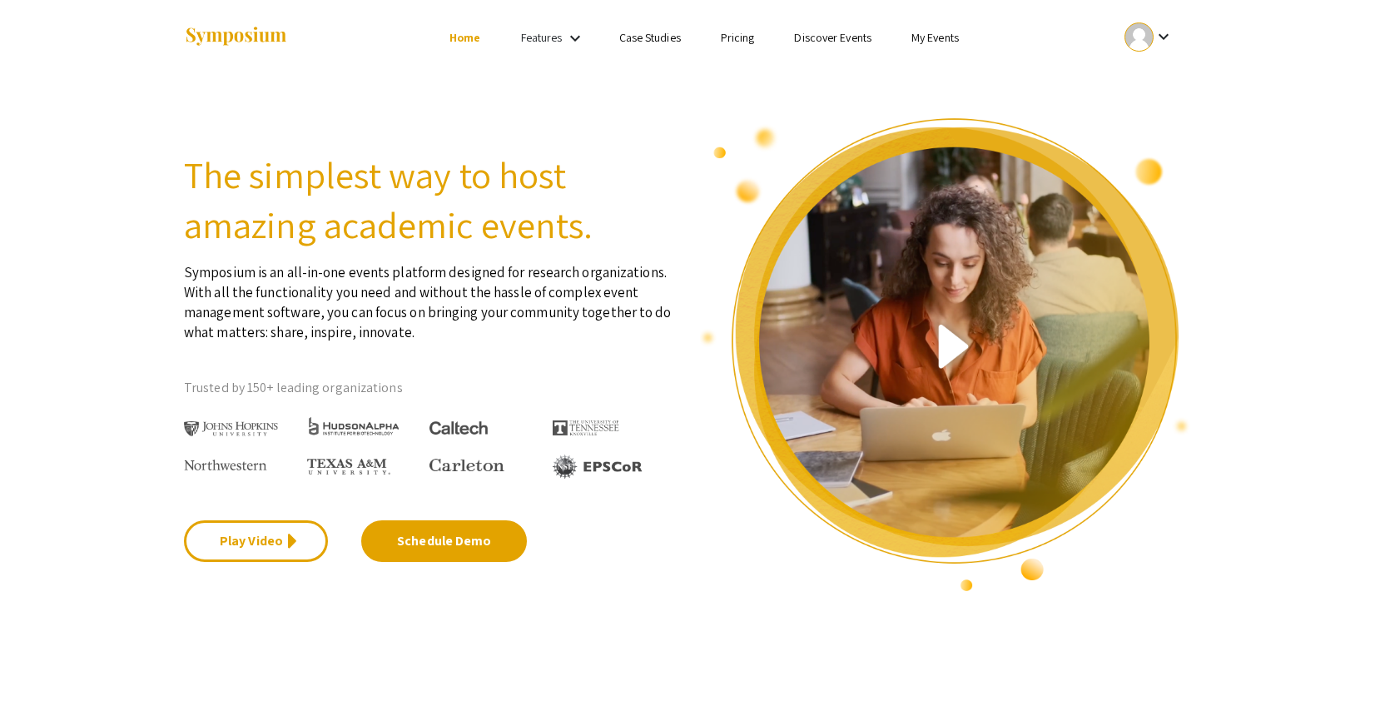
click at [564, 38] on div "Features keyboard_arrow_down" at bounding box center [554, 38] width 67 height 22
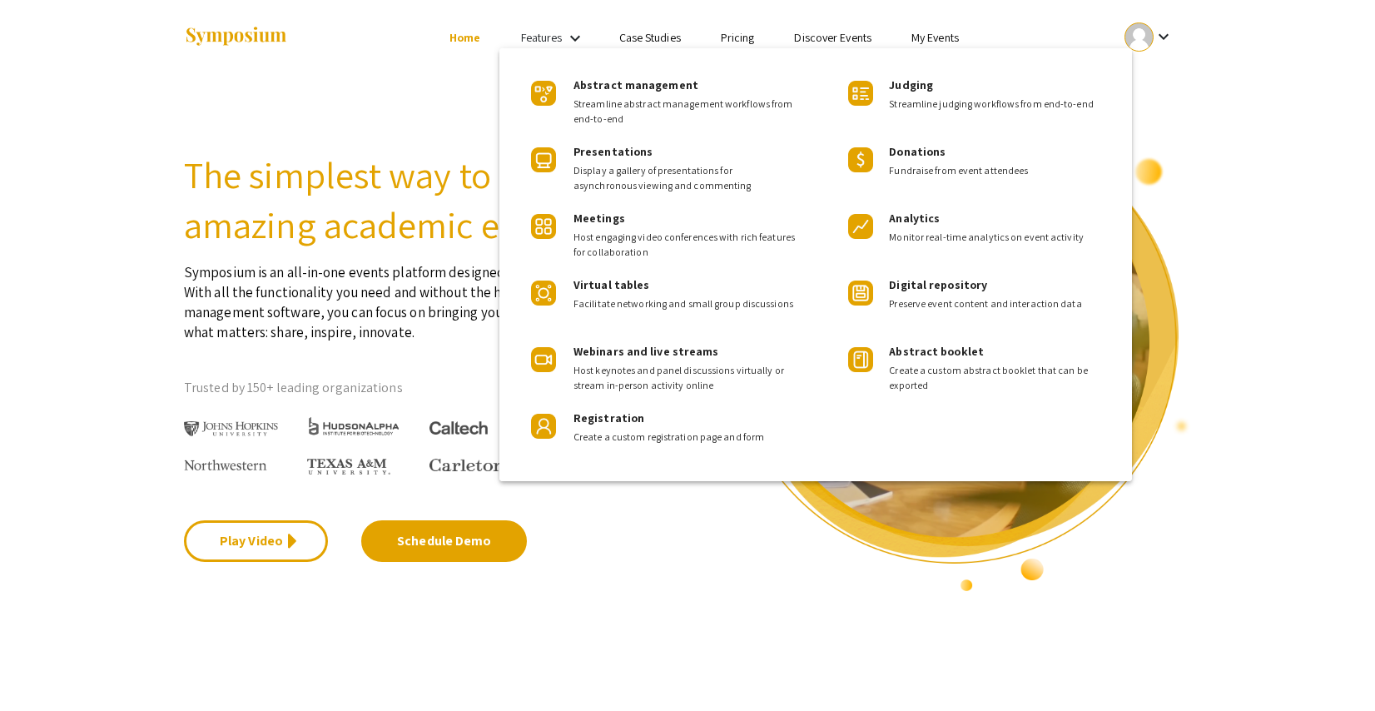
click at [84, 75] on div at bounding box center [687, 355] width 1375 height 711
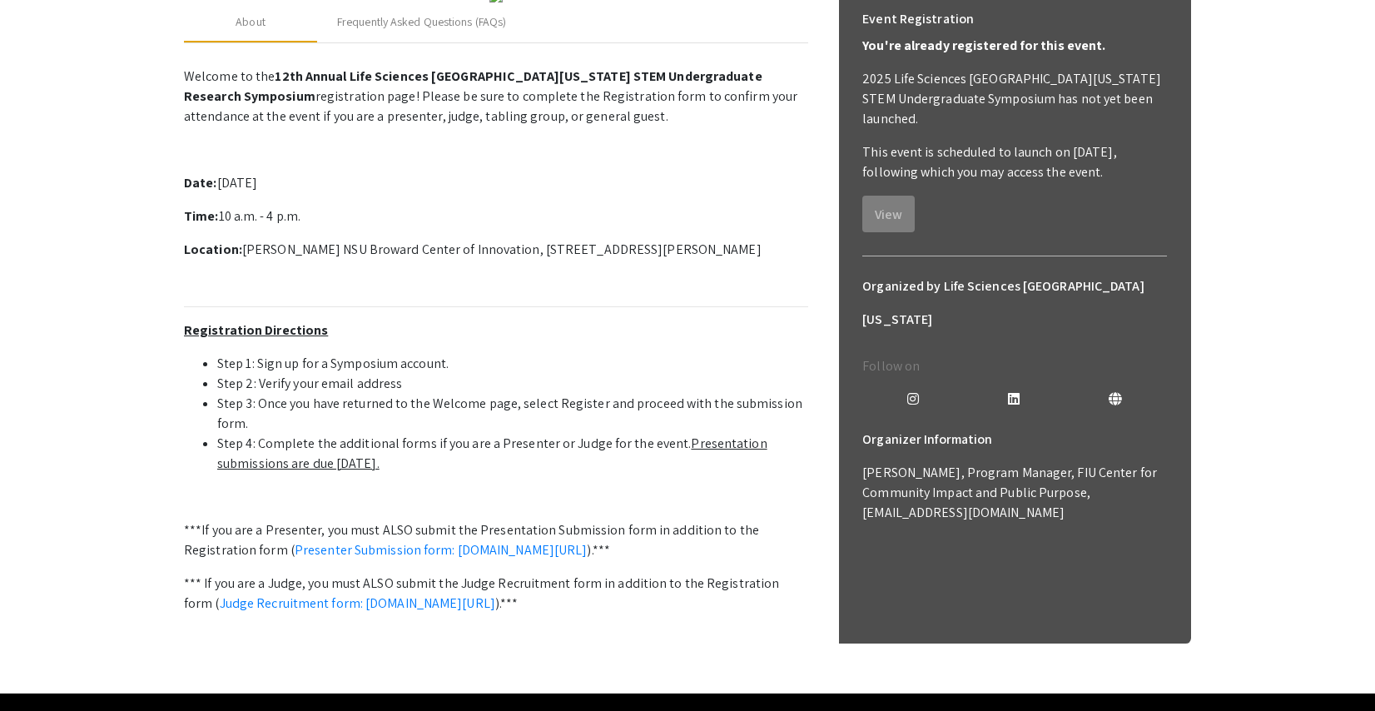
scroll to position [489, 0]
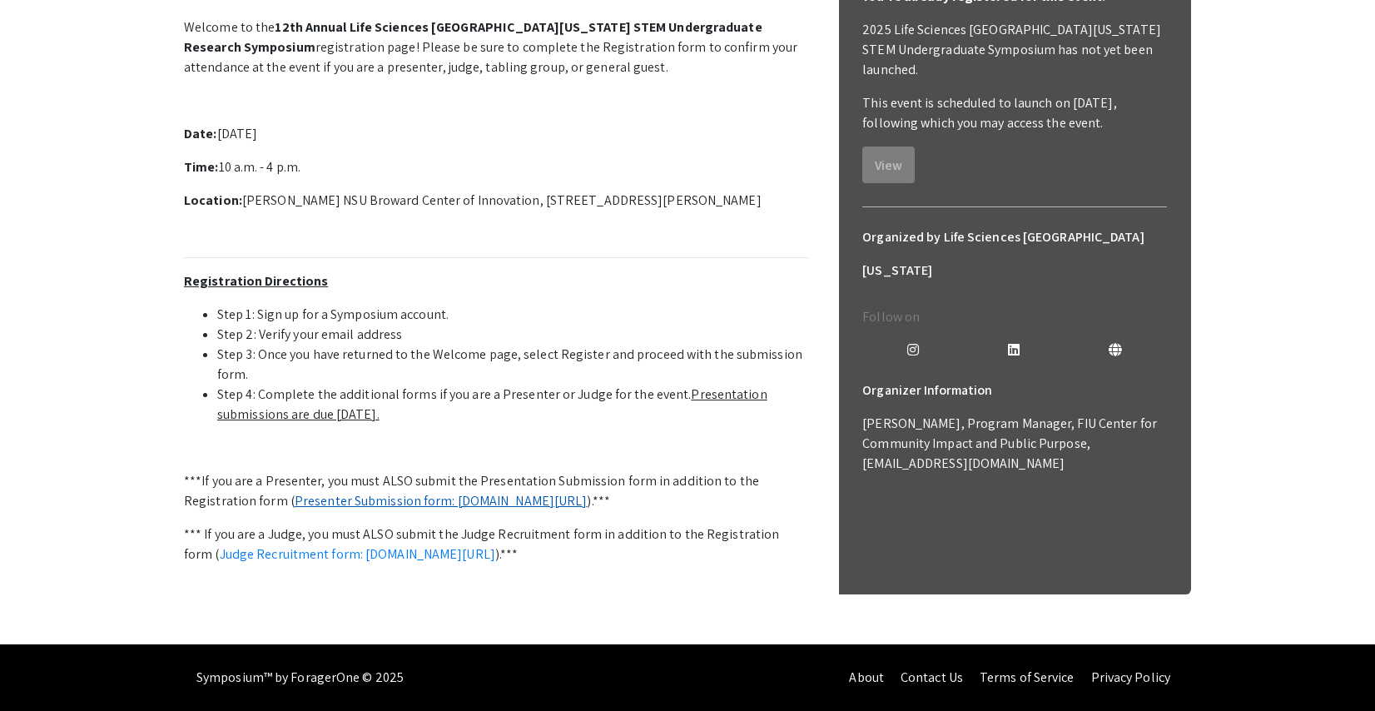
click at [409, 492] on link "Presenter Submission form: [DOMAIN_NAME][URL]" at bounding box center [441, 500] width 293 height 17
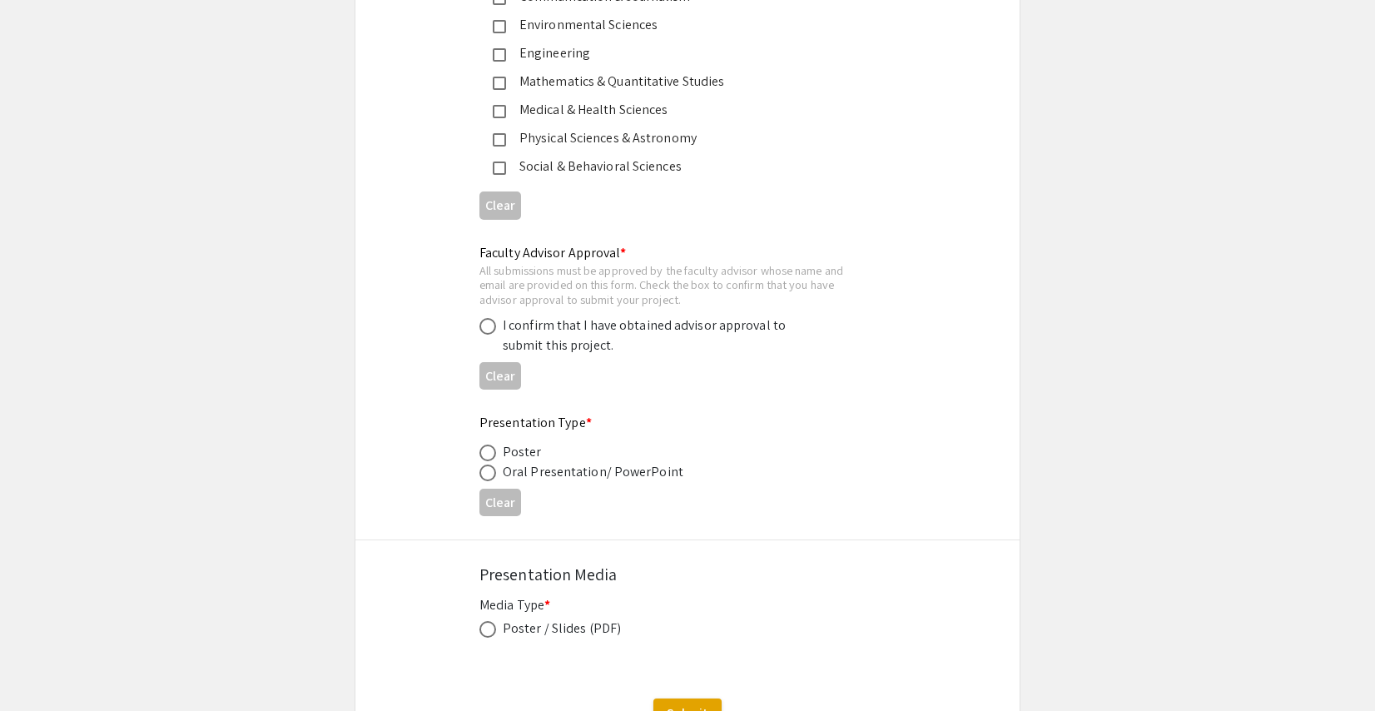
scroll to position [2357, 0]
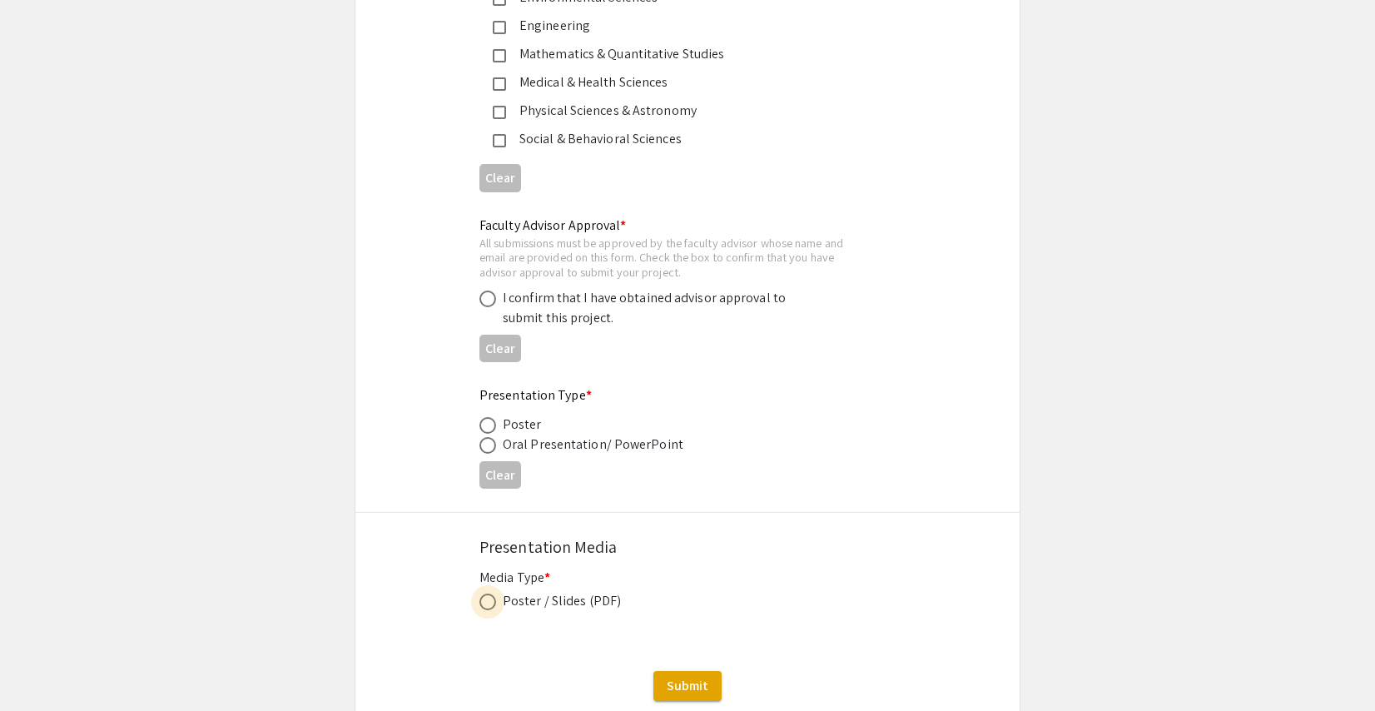
click at [483, 593] on span at bounding box center [487, 601] width 17 height 17
click at [483, 593] on input "radio" at bounding box center [487, 601] width 17 height 17
radio input "true"
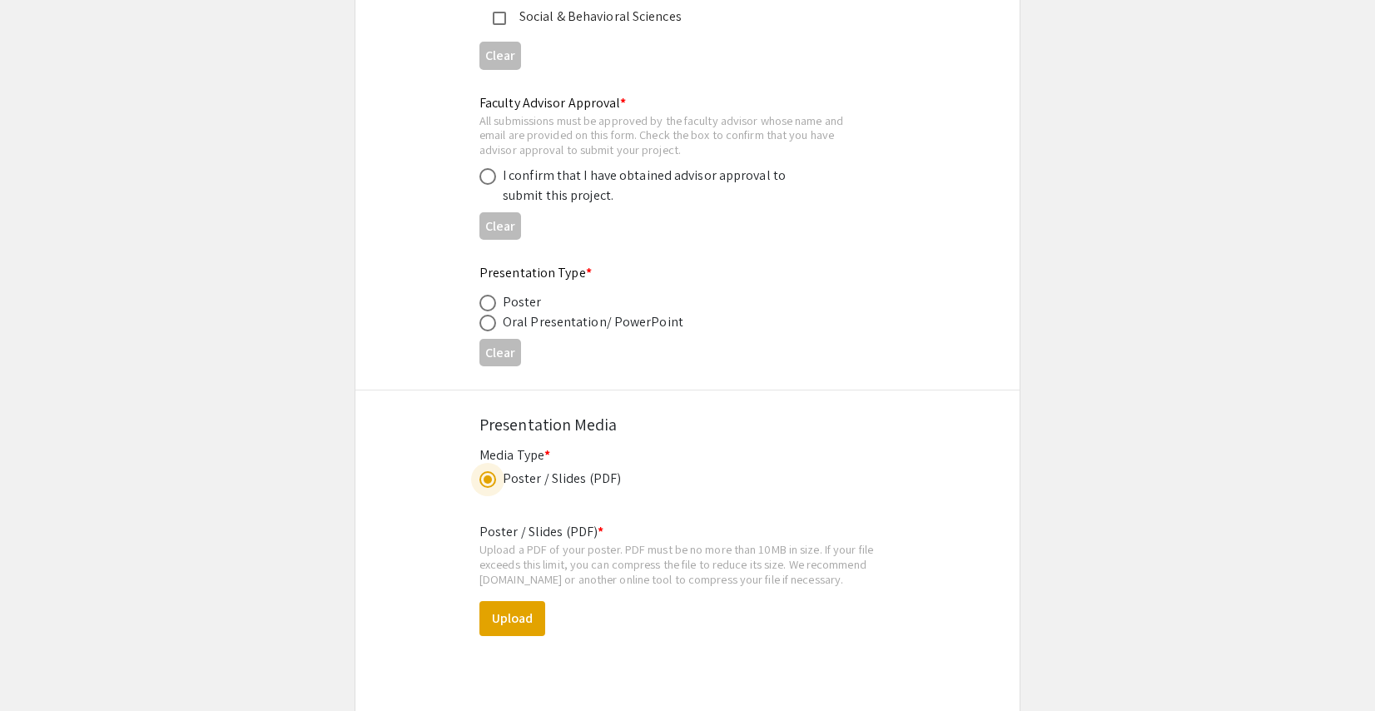
scroll to position [2525, 0]
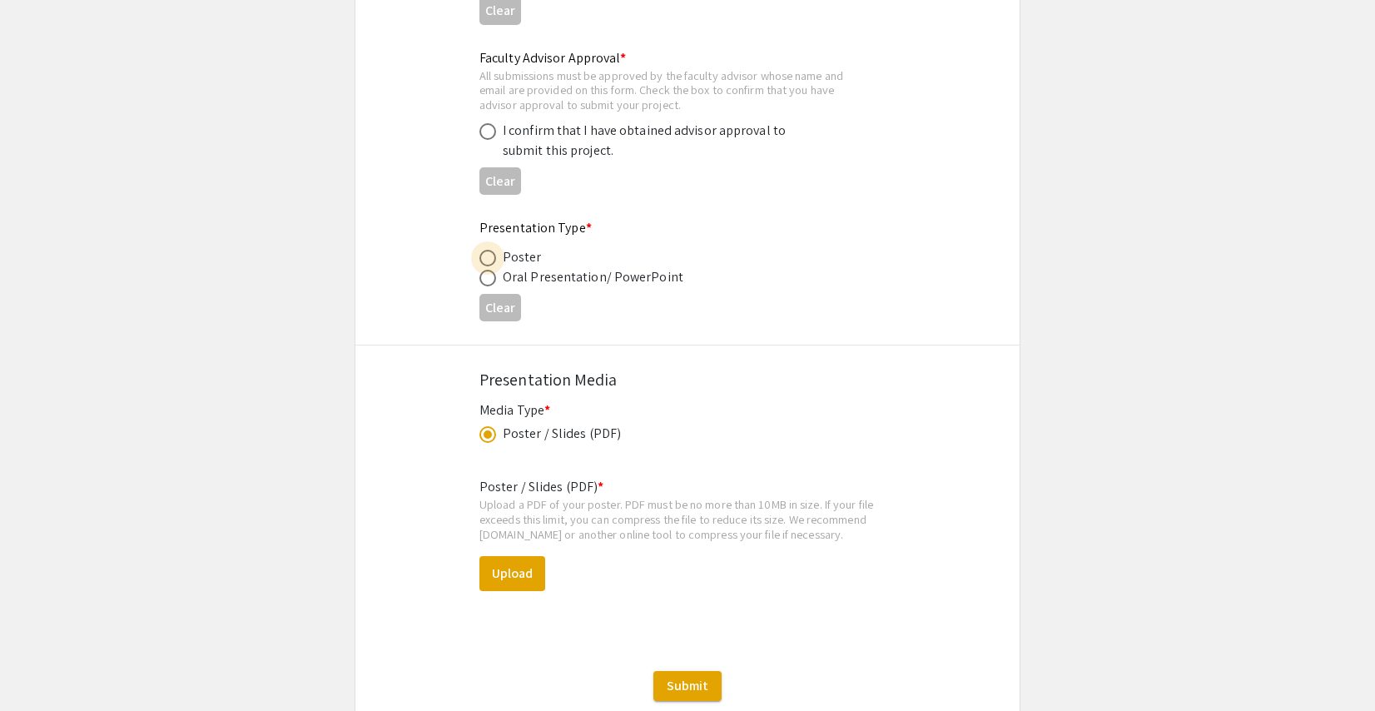
click at [483, 250] on span at bounding box center [487, 258] width 17 height 17
click at [483, 250] on input "radio" at bounding box center [487, 258] width 17 height 17
radio input "true"
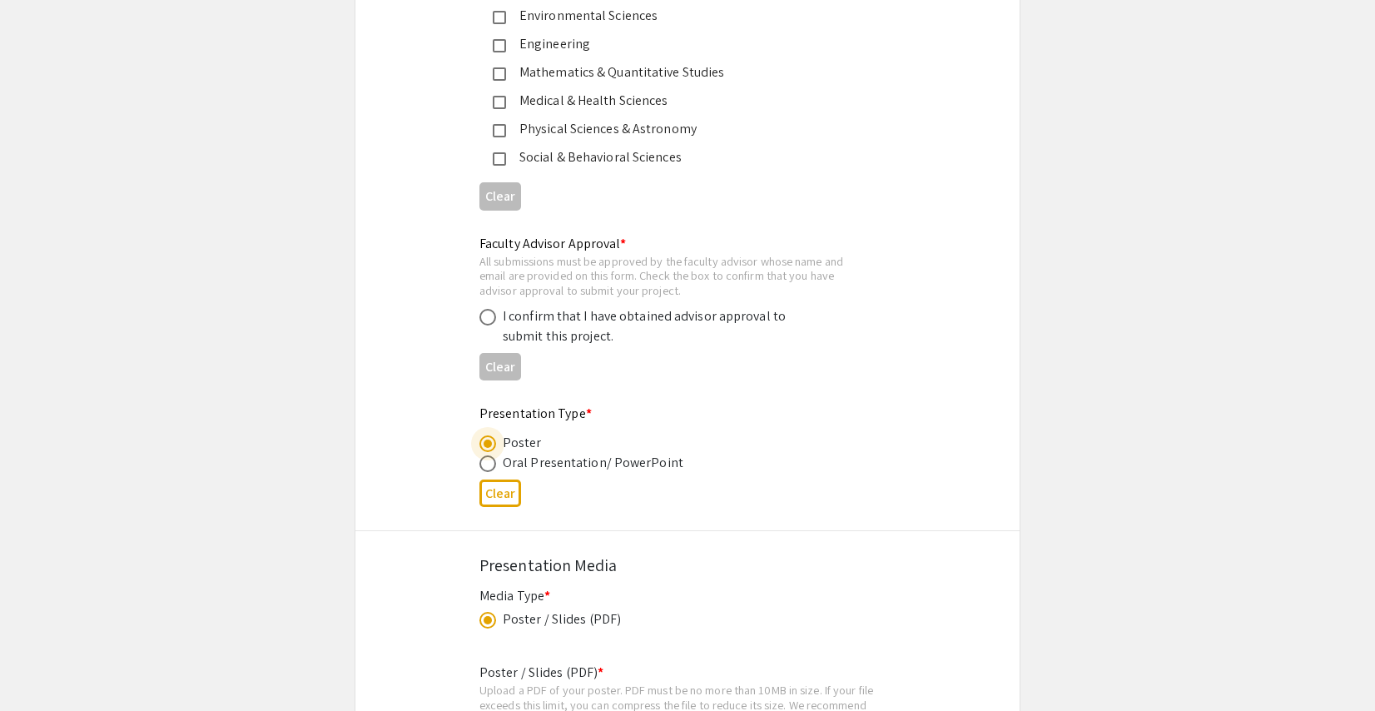
scroll to position [2270, 0]
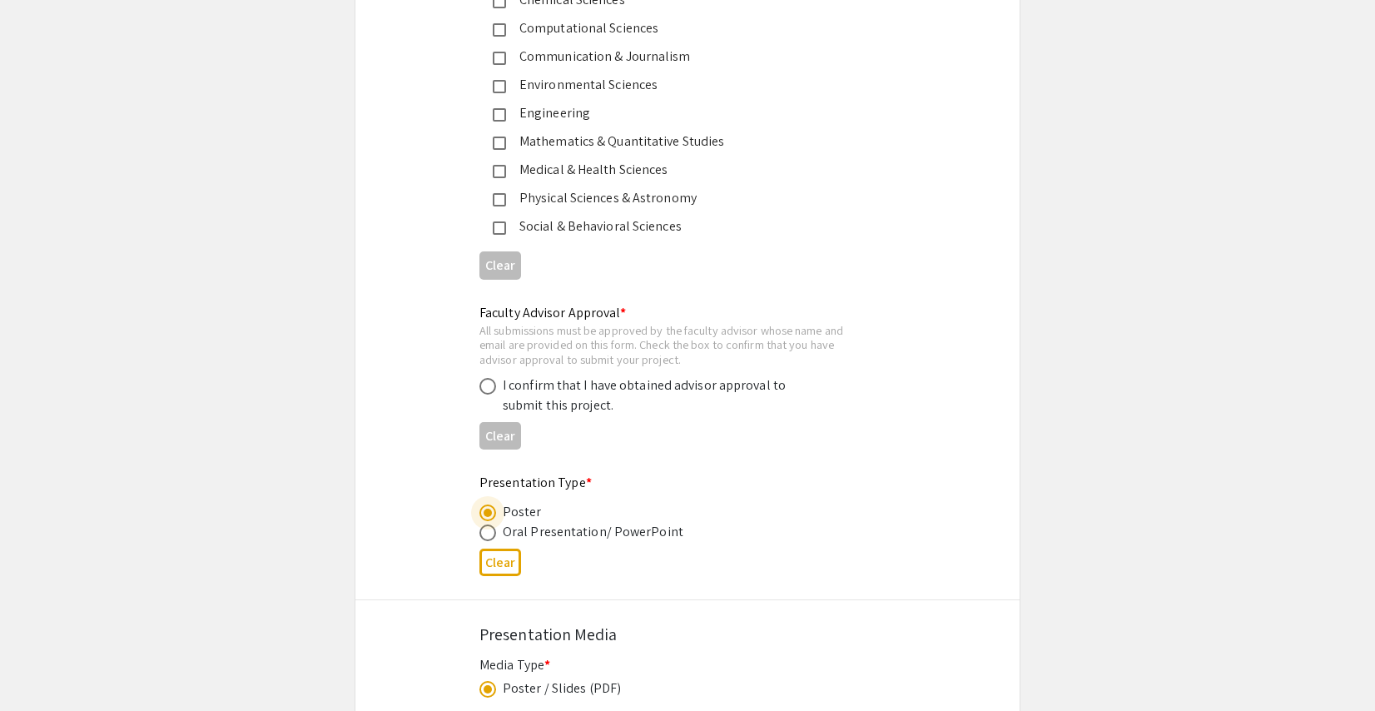
click at [487, 378] on span at bounding box center [487, 386] width 17 height 17
click at [487, 378] on input "radio" at bounding box center [487, 386] width 17 height 17
radio input "true"
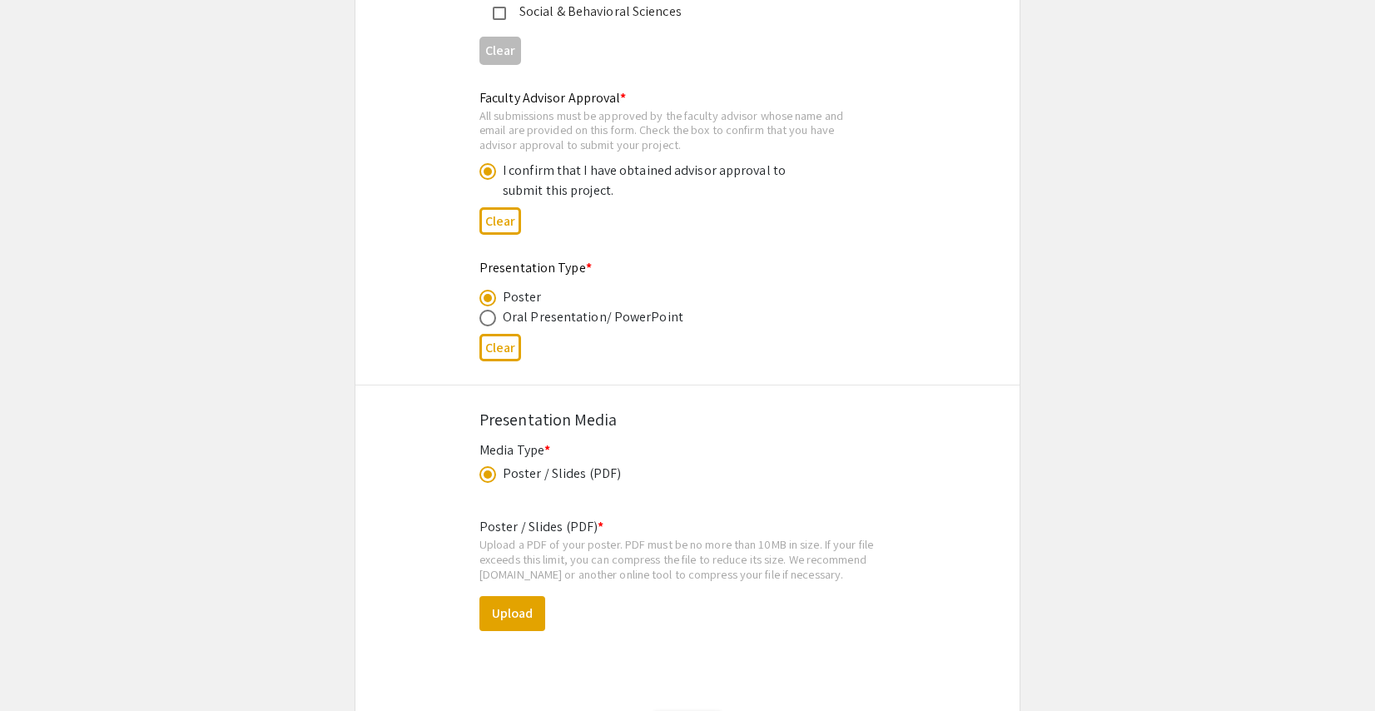
scroll to position [2525, 0]
